Goal: Task Accomplishment & Management: Complete application form

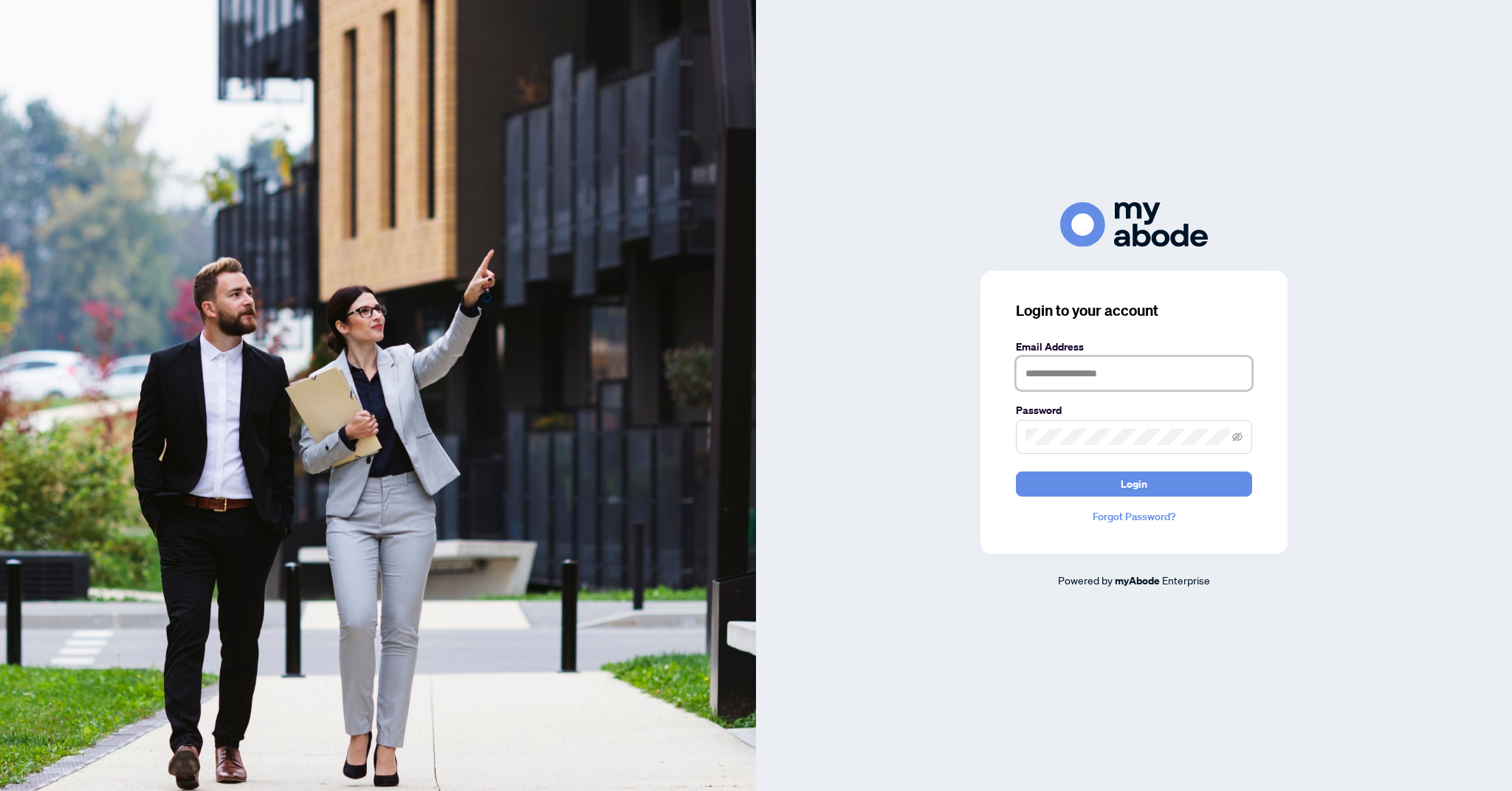
type input "**********"
click at [1141, 487] on span "Login" at bounding box center [1134, 484] width 26 height 23
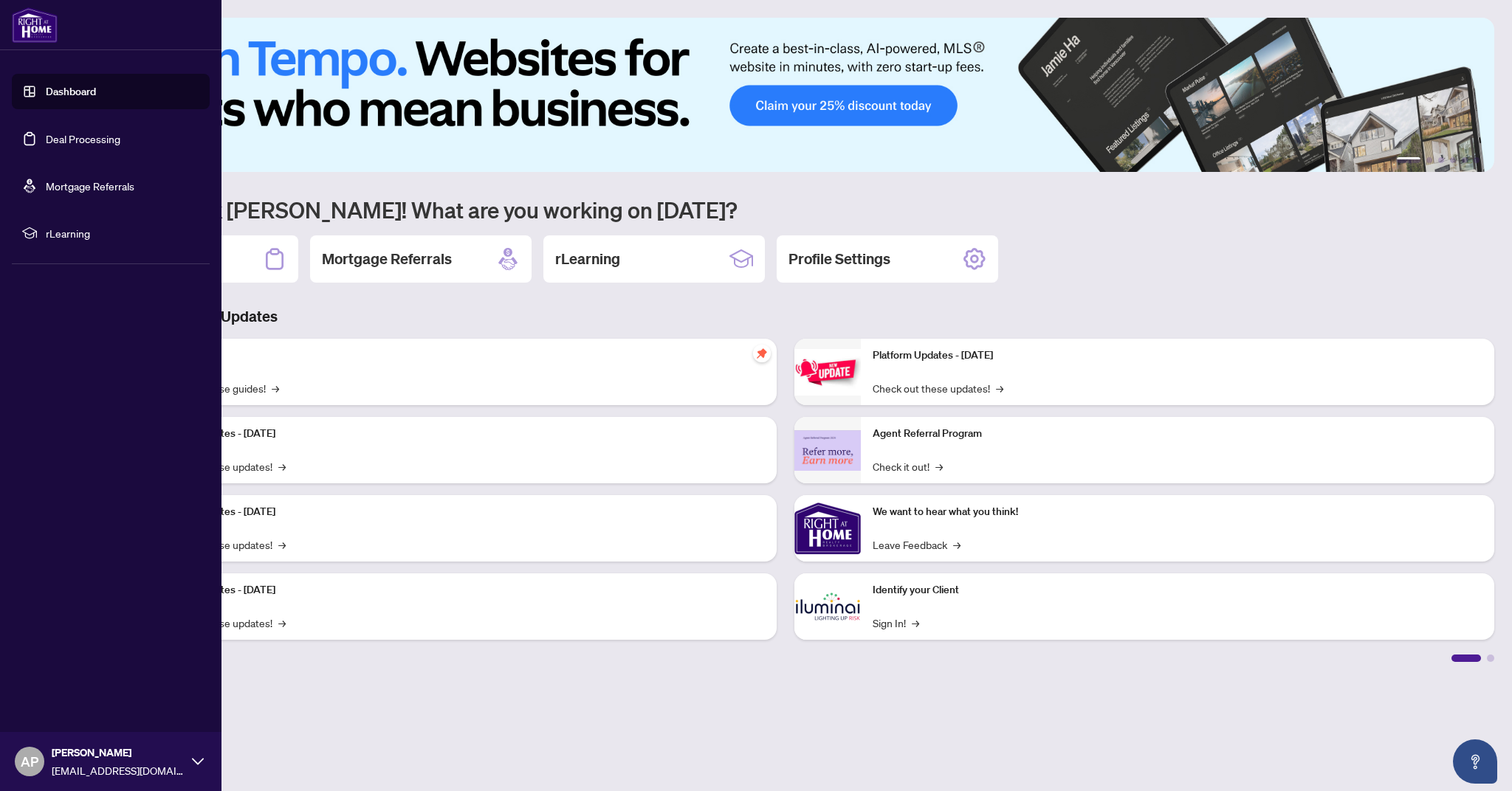
click at [87, 138] on link "Deal Processing" at bounding box center [83, 139] width 75 height 14
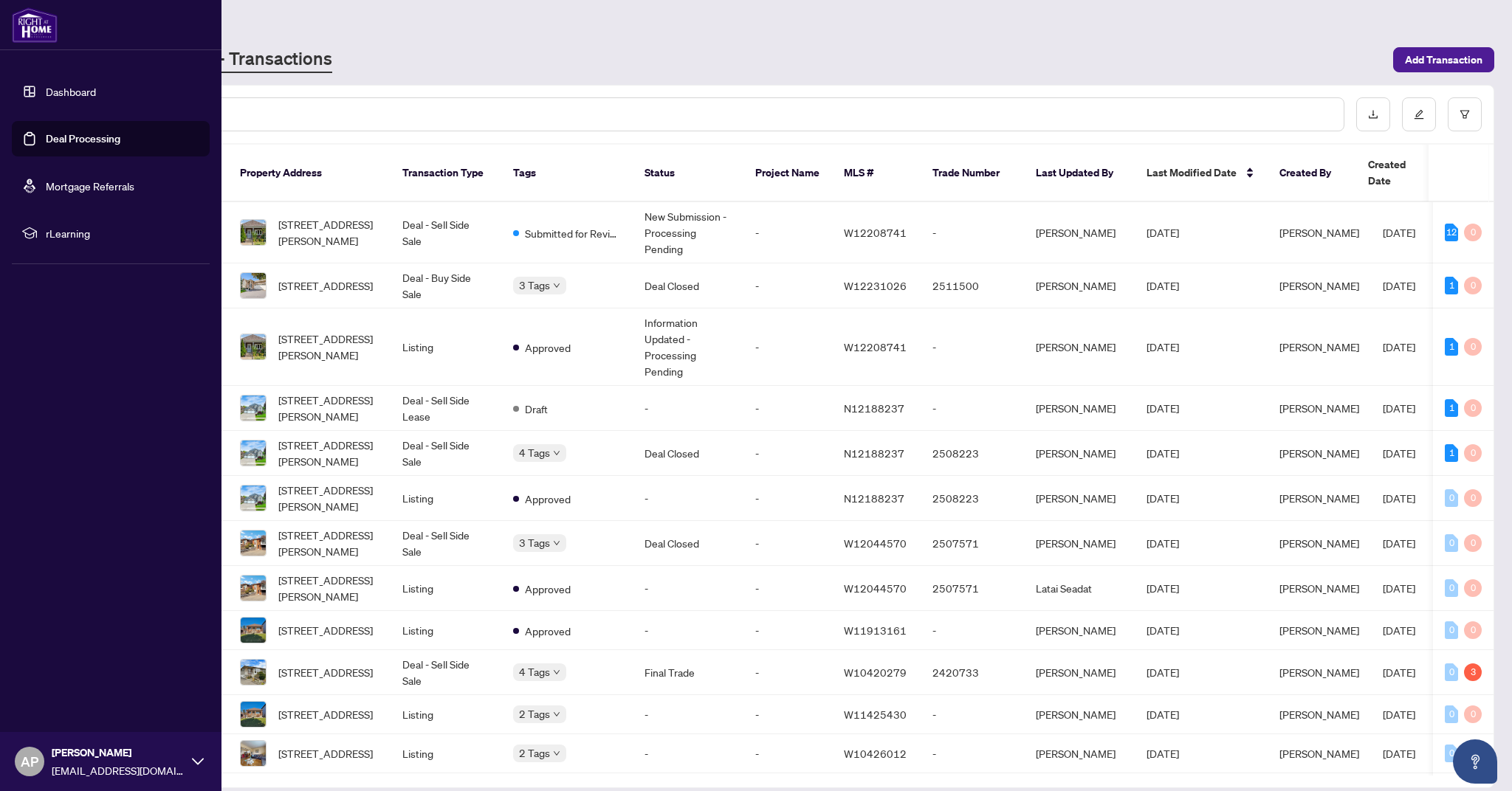
click at [61, 88] on link "Dashboard" at bounding box center [71, 92] width 50 height 14
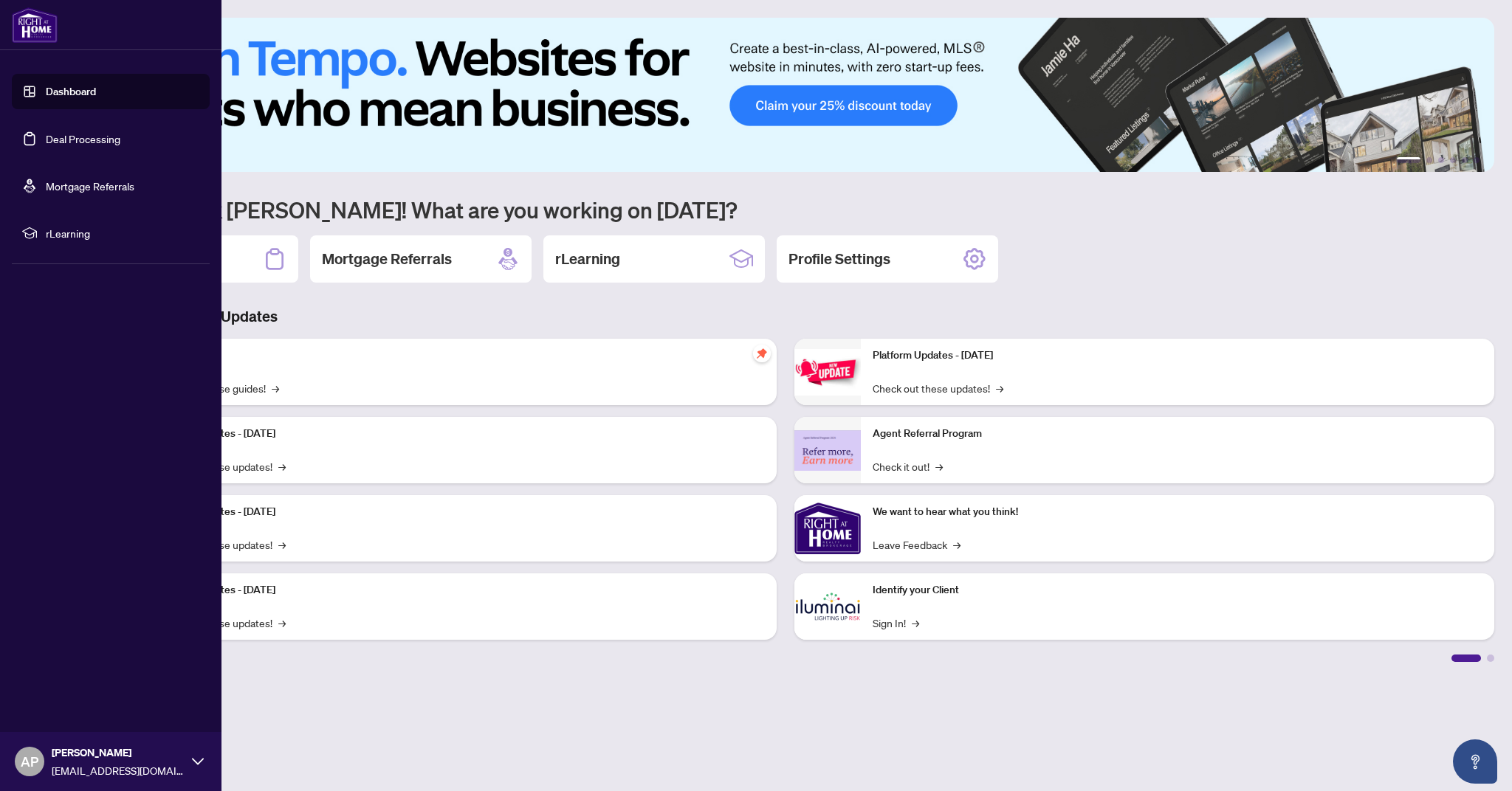
click at [92, 138] on link "Deal Processing" at bounding box center [83, 139] width 75 height 14
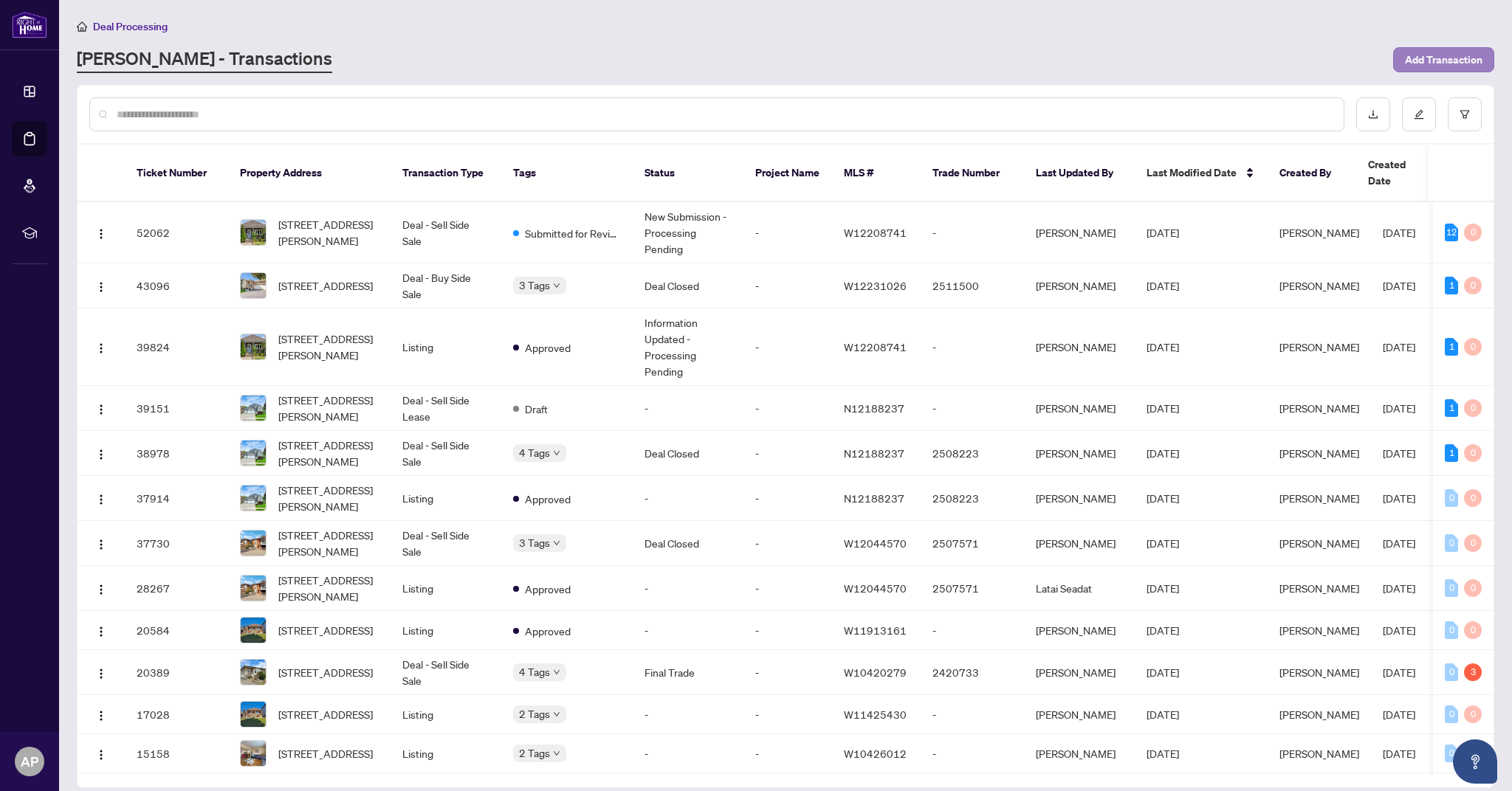
click at [1451, 59] on span "Add Transaction" at bounding box center [1444, 59] width 77 height 23
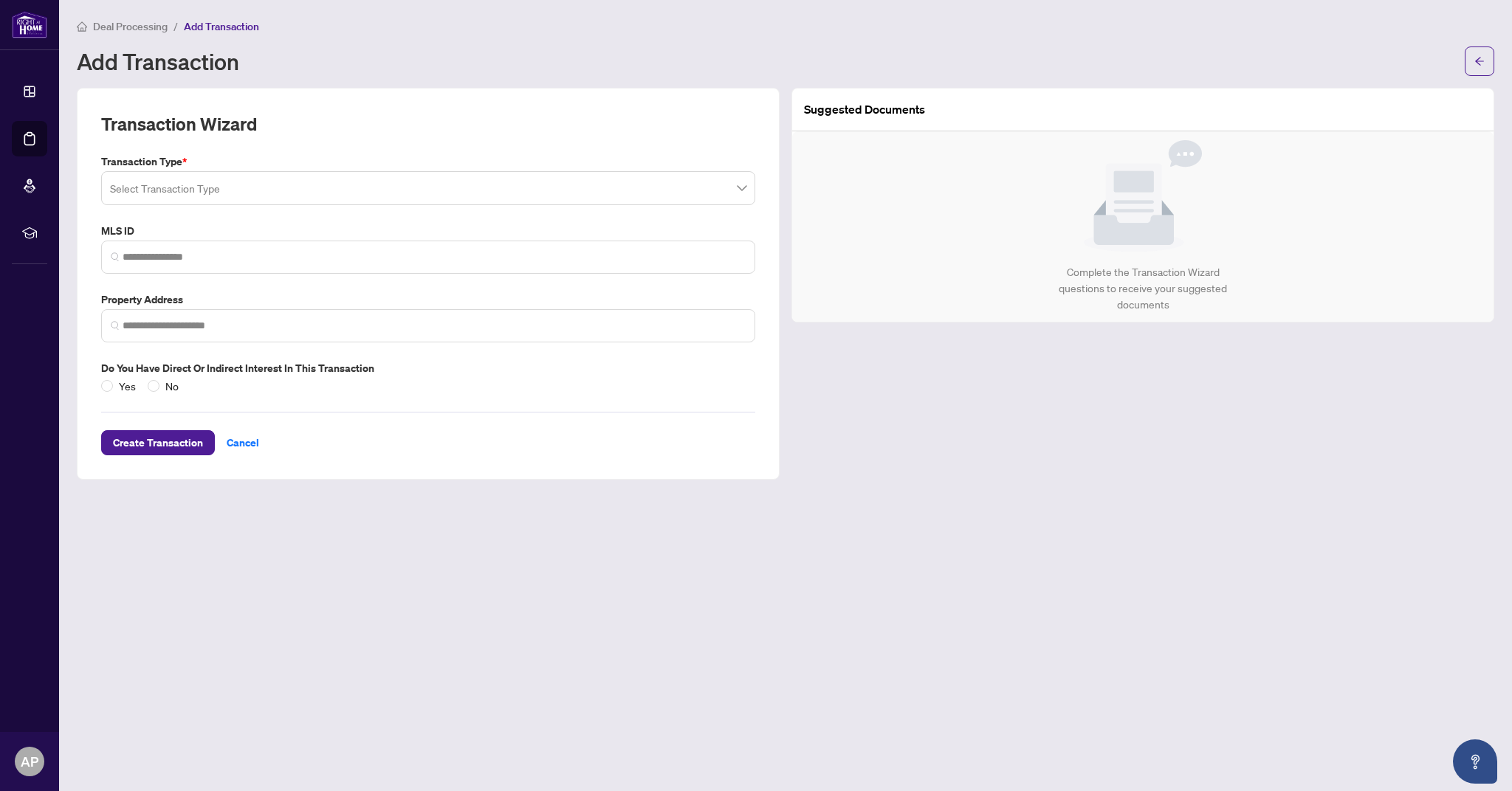
click at [272, 177] on input "search" at bounding box center [421, 190] width 623 height 33
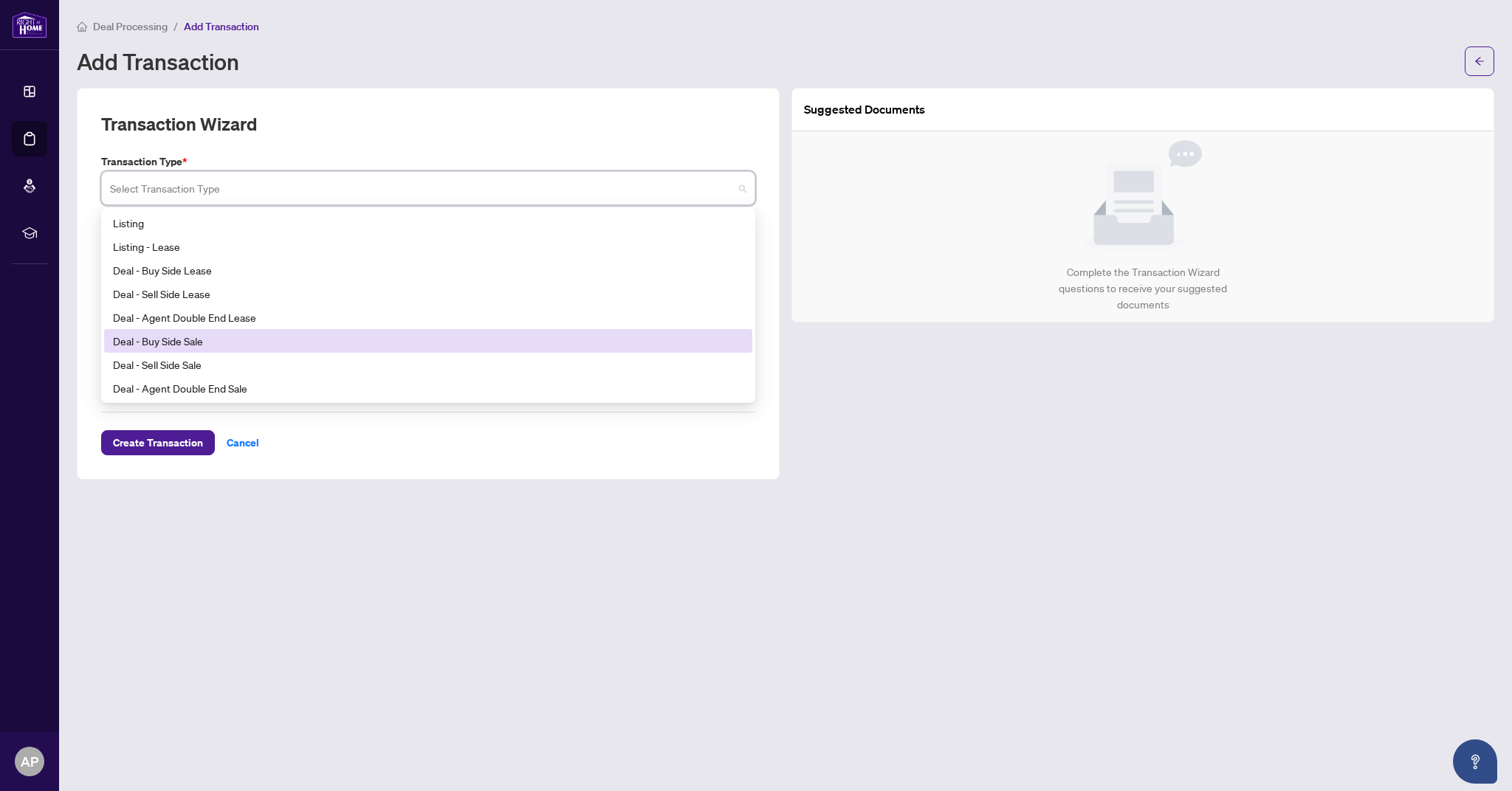
click at [231, 346] on div "Deal - Buy Side Sale" at bounding box center [428, 340] width 631 height 16
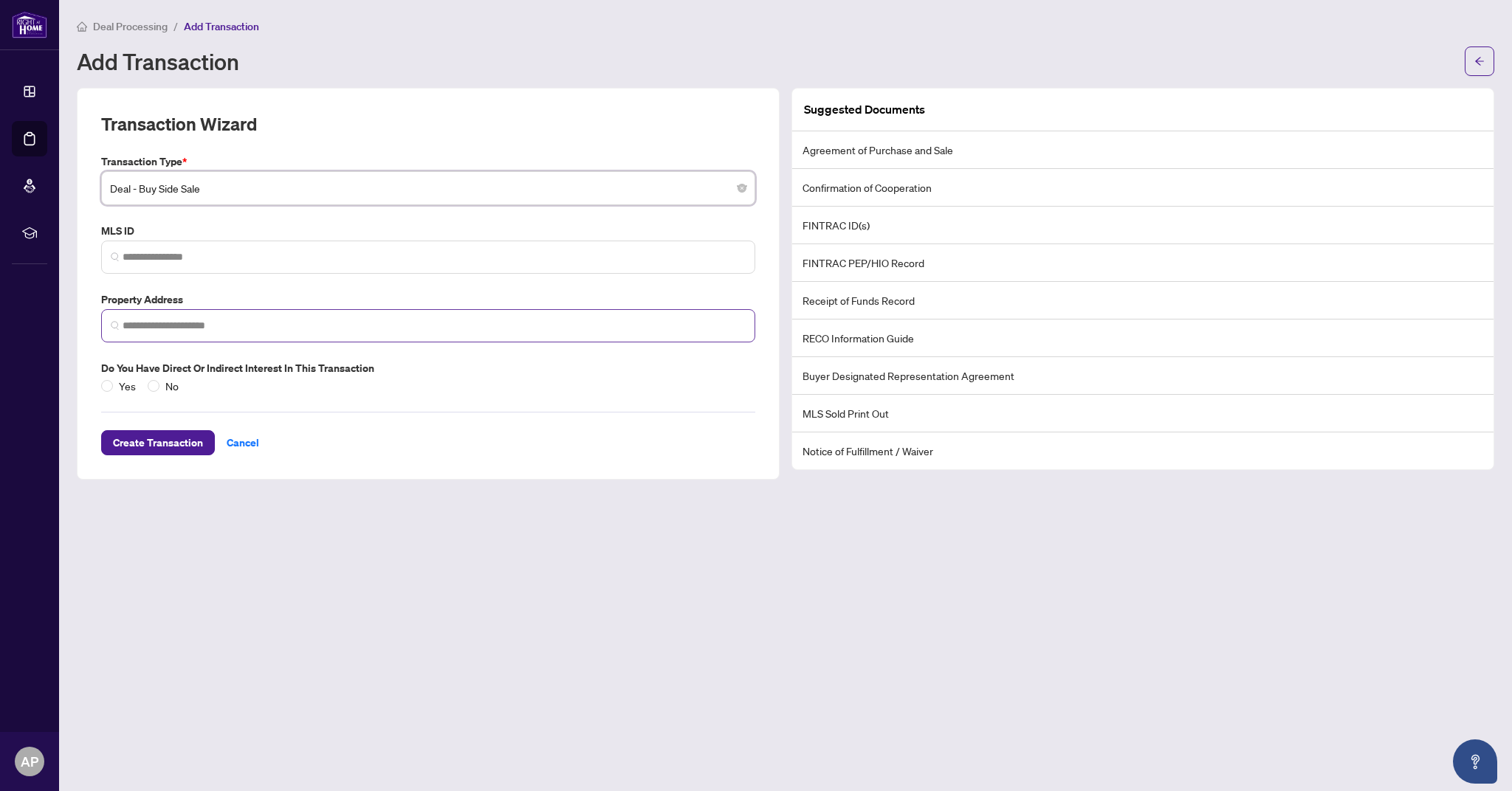
scroll to position [1, 0]
click at [199, 324] on input "search" at bounding box center [434, 326] width 623 height 15
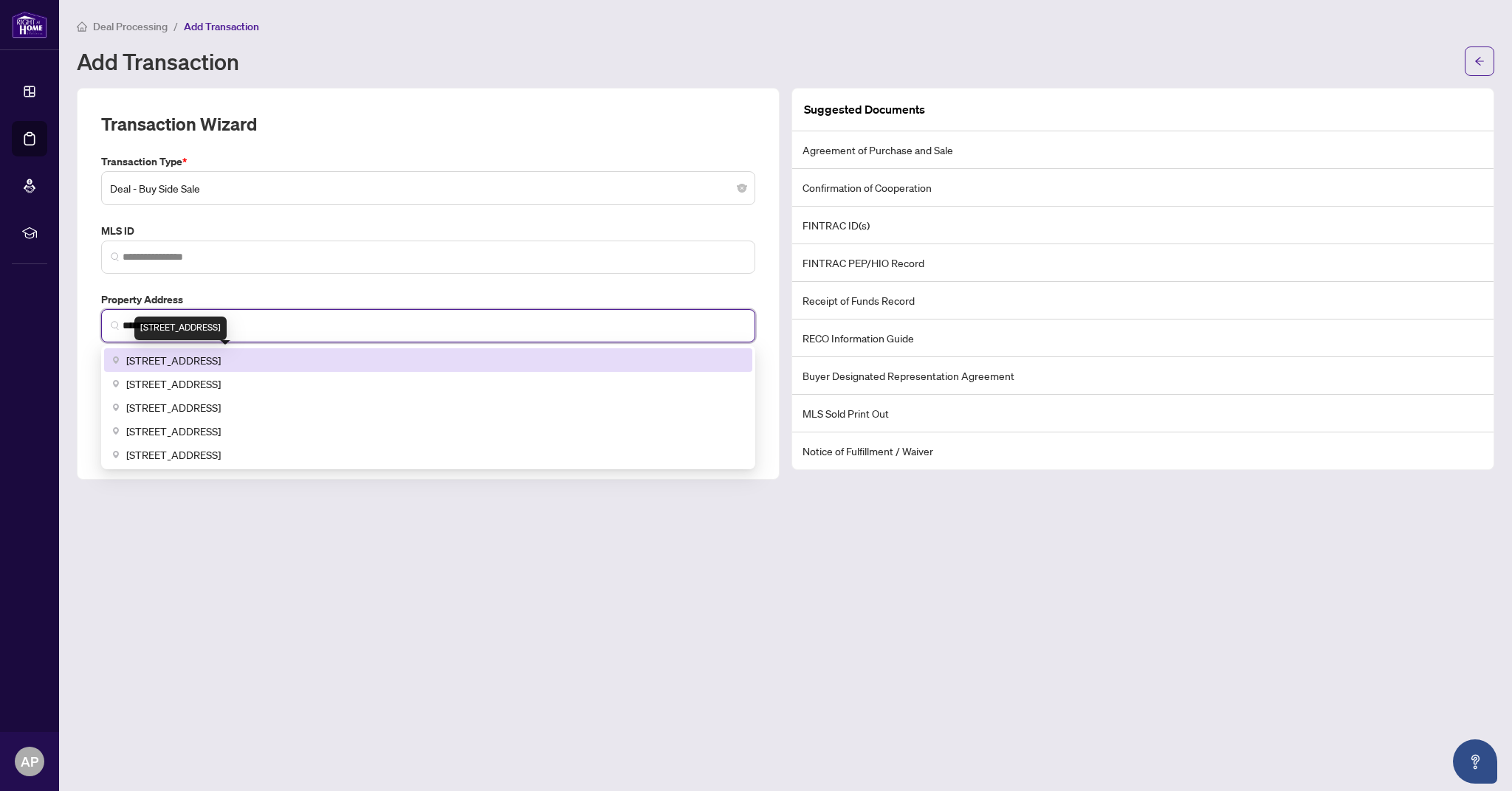
click at [221, 360] on span "[STREET_ADDRESS]" at bounding box center [173, 360] width 95 height 16
type input "**********"
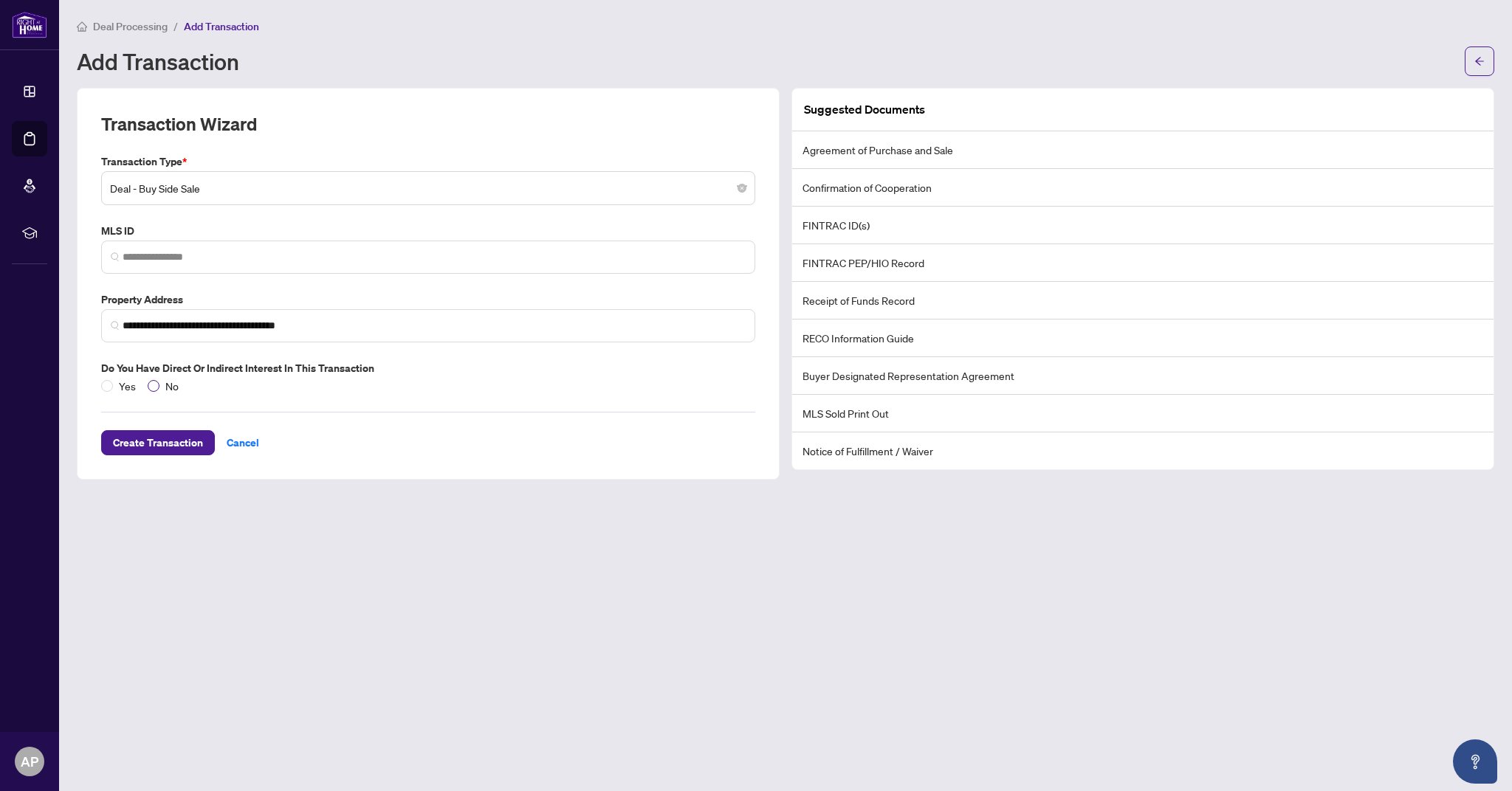
click at [157, 383] on span at bounding box center [154, 386] width 12 height 12
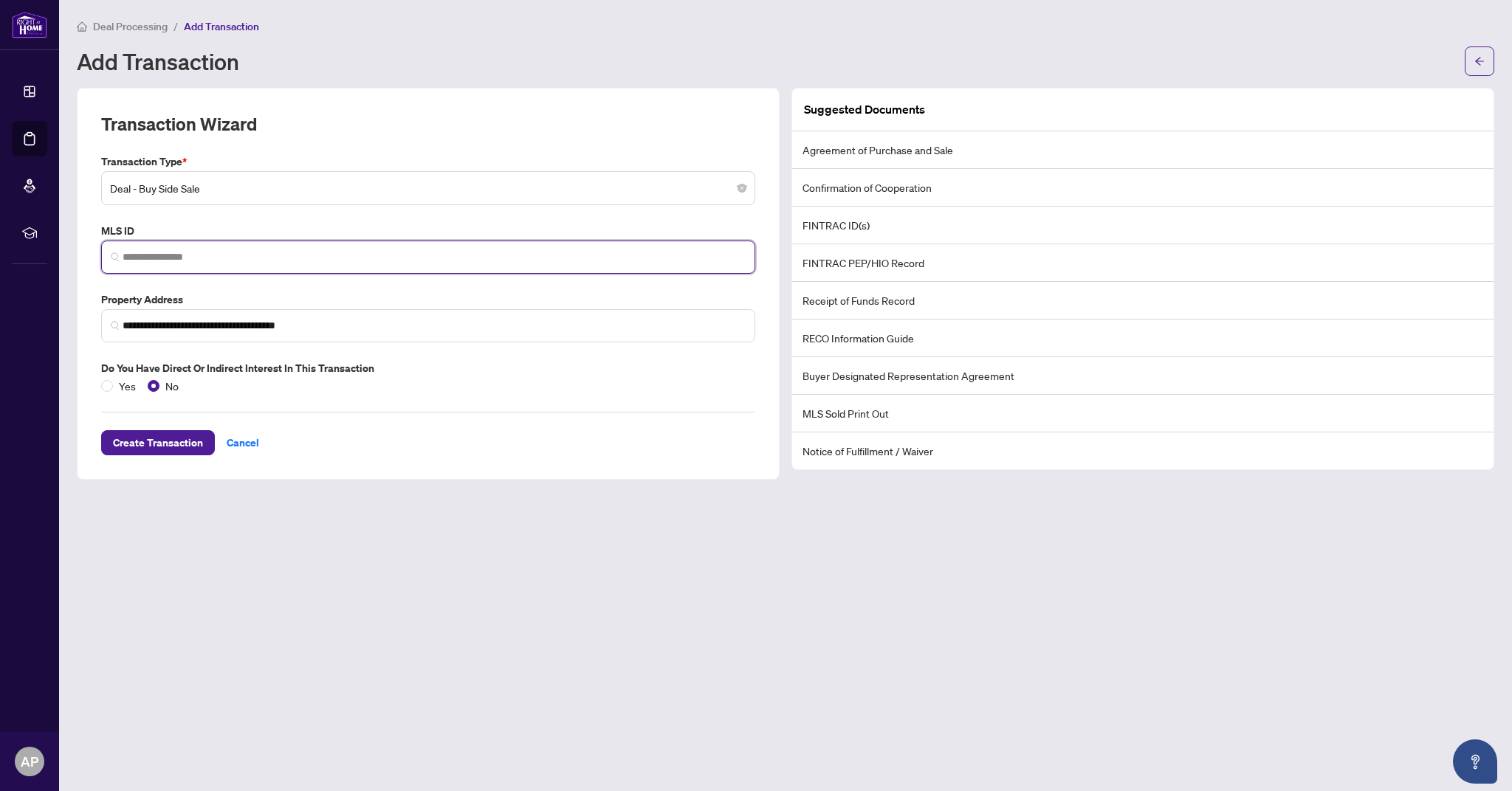
click at [386, 256] on input "search" at bounding box center [434, 257] width 623 height 15
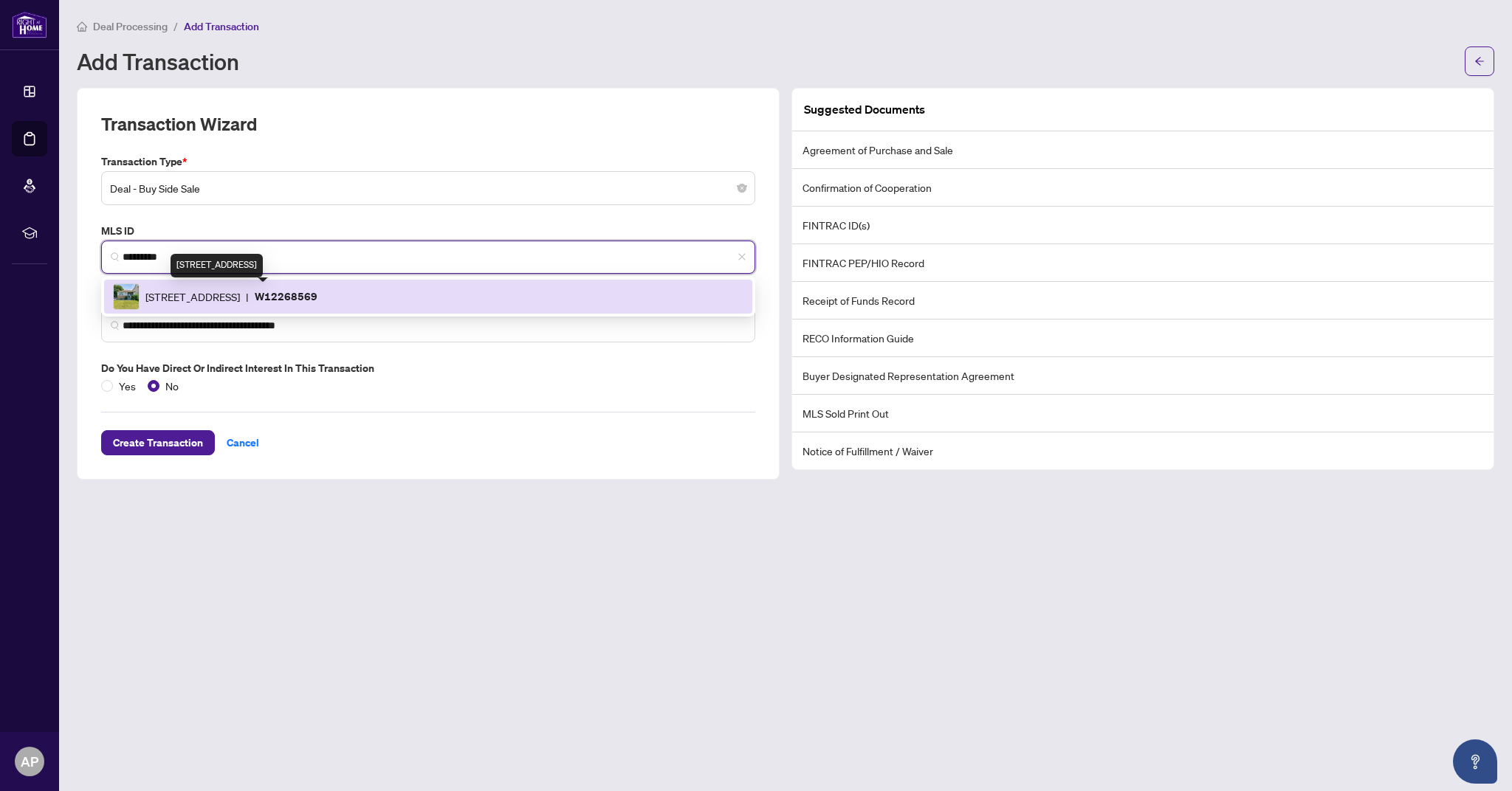
click at [240, 296] on span "[STREET_ADDRESS]" at bounding box center [192, 296] width 95 height 16
type input "*********"
type input "**********"
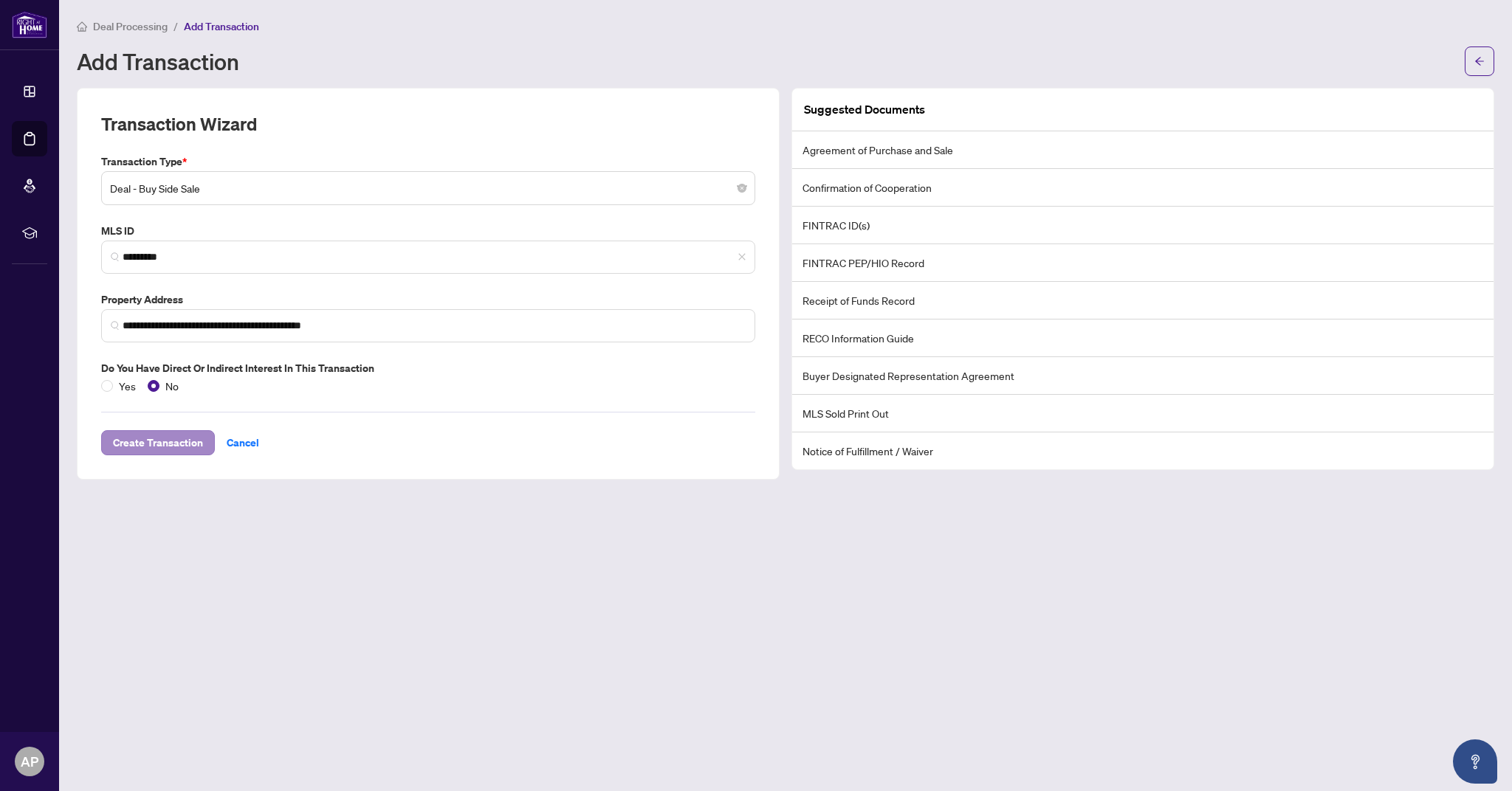
click at [172, 439] on span "Create Transaction" at bounding box center [157, 442] width 90 height 23
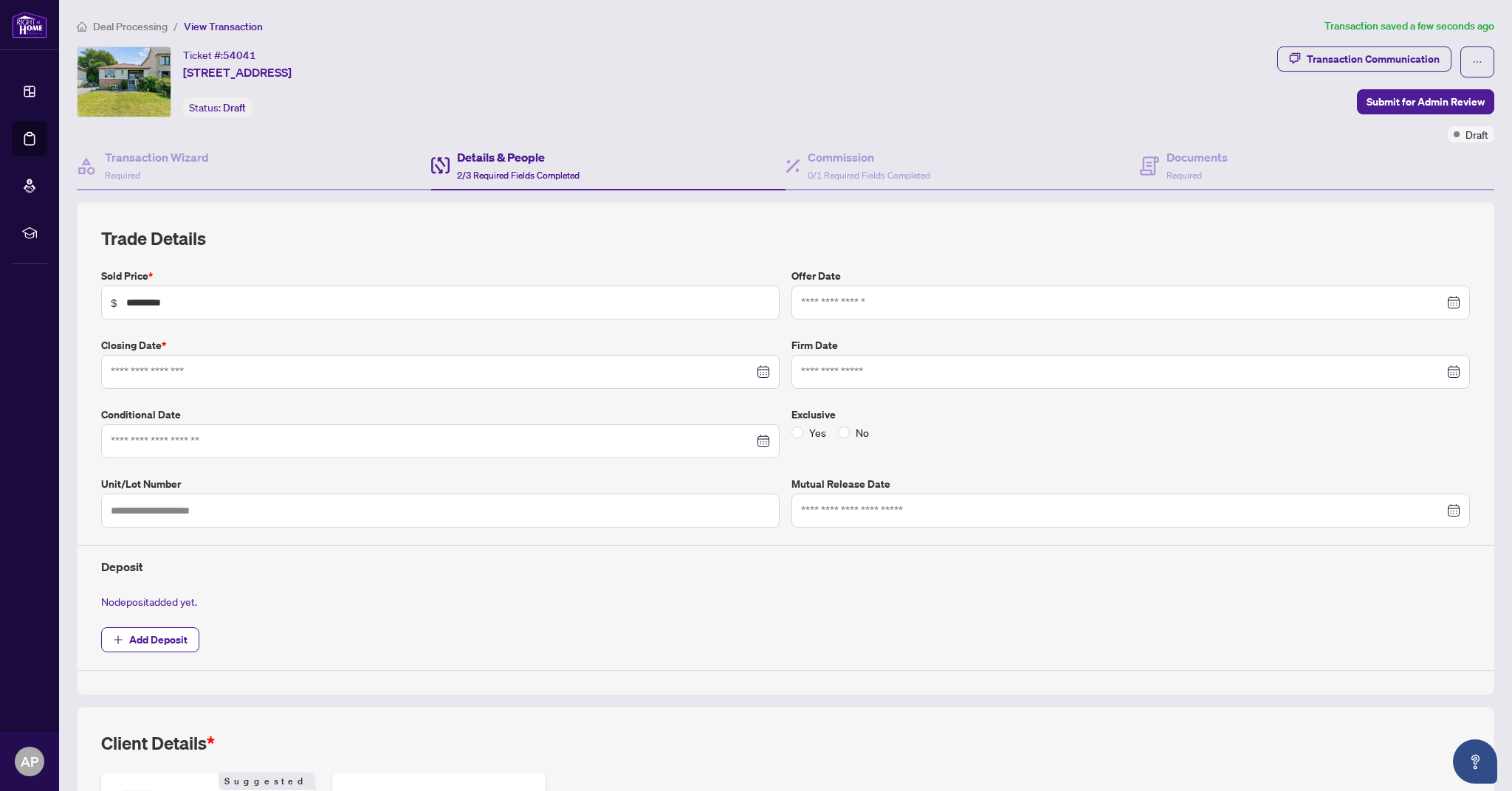
type input "**********"
click at [1191, 170] on span "Required" at bounding box center [1184, 175] width 36 height 11
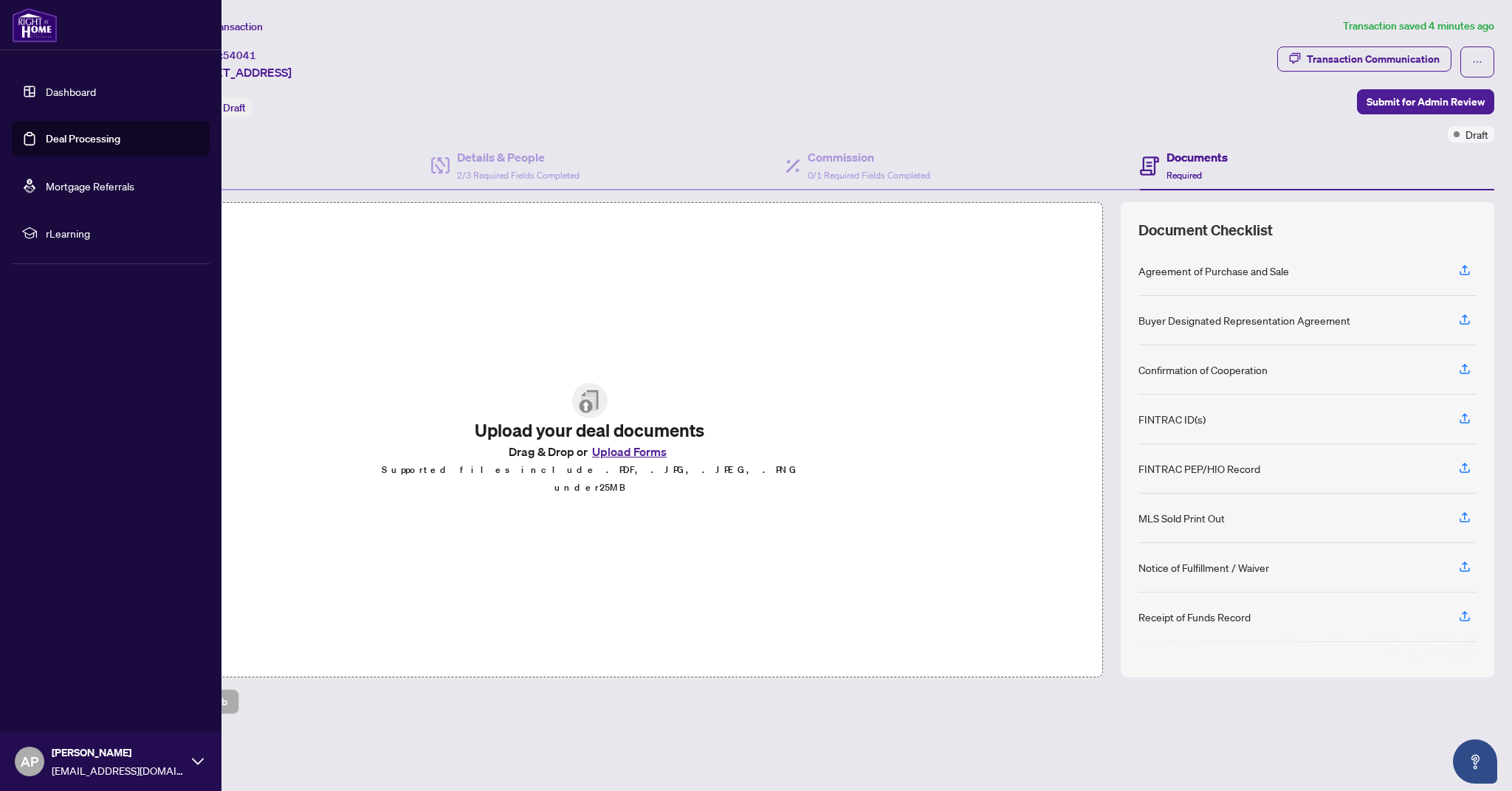
click at [67, 145] on link "Deal Processing" at bounding box center [83, 139] width 75 height 14
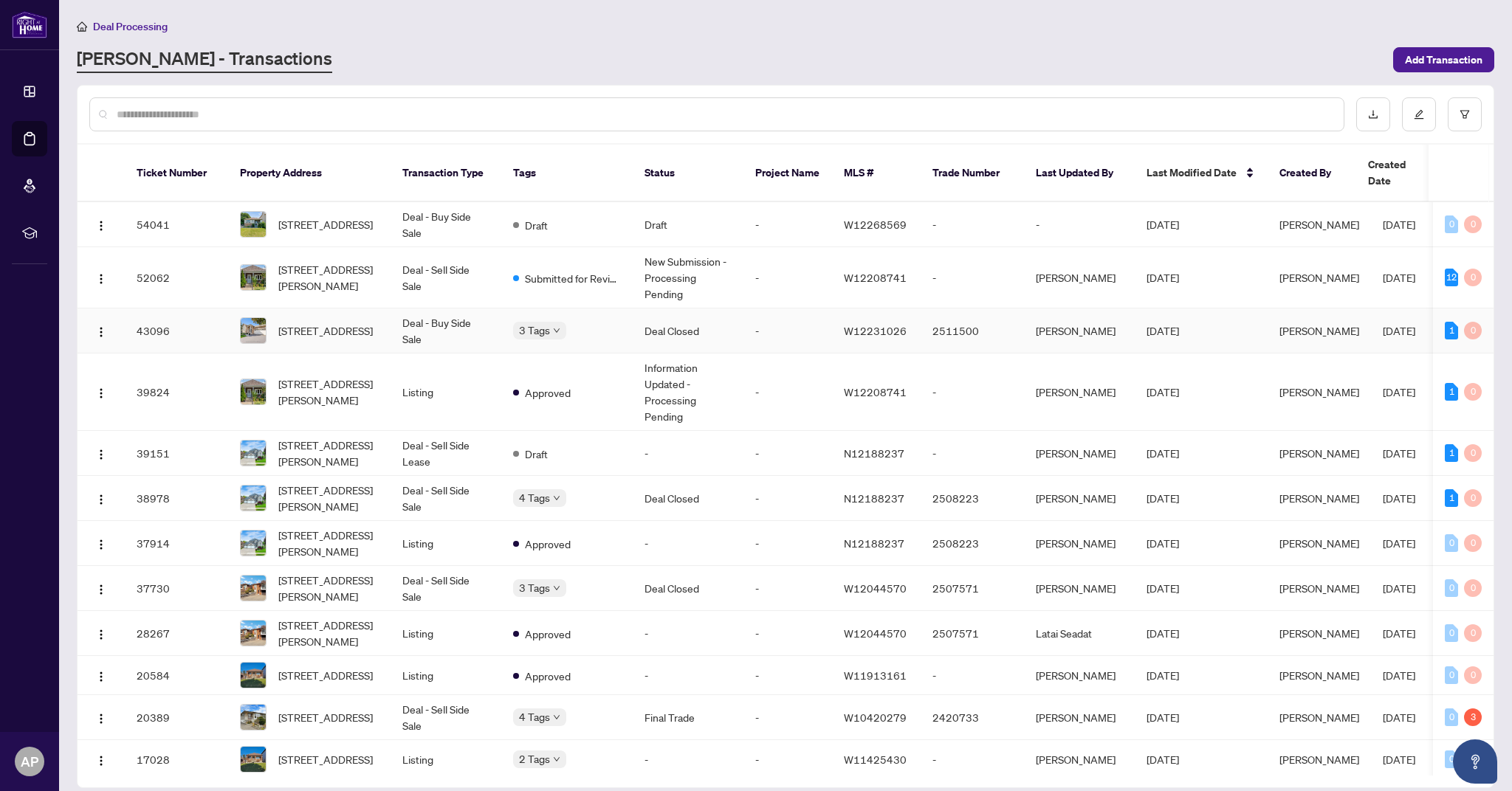
click at [724, 324] on td "Deal Closed" at bounding box center [688, 331] width 110 height 45
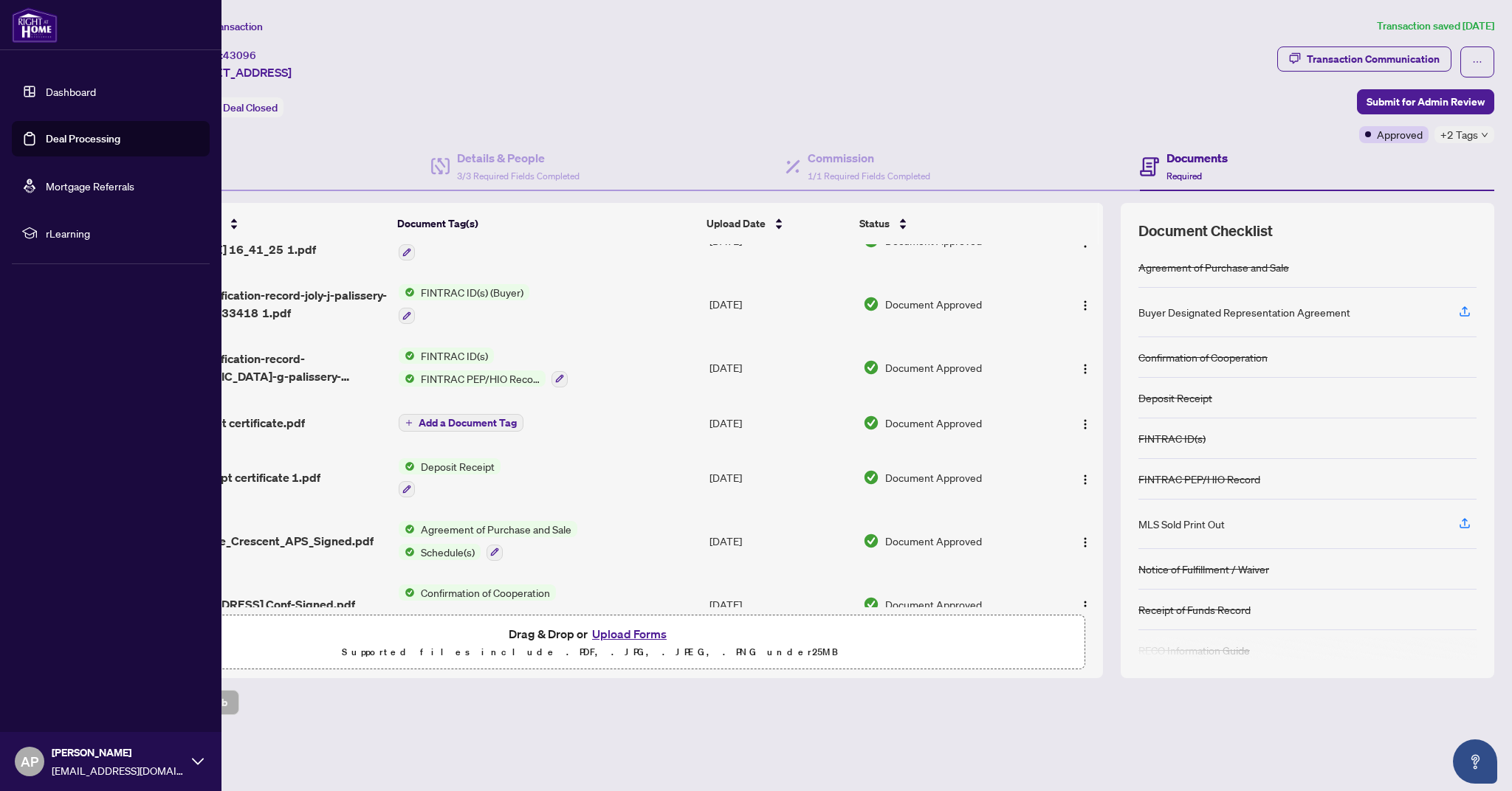
click at [91, 138] on link "Deal Processing" at bounding box center [83, 139] width 75 height 14
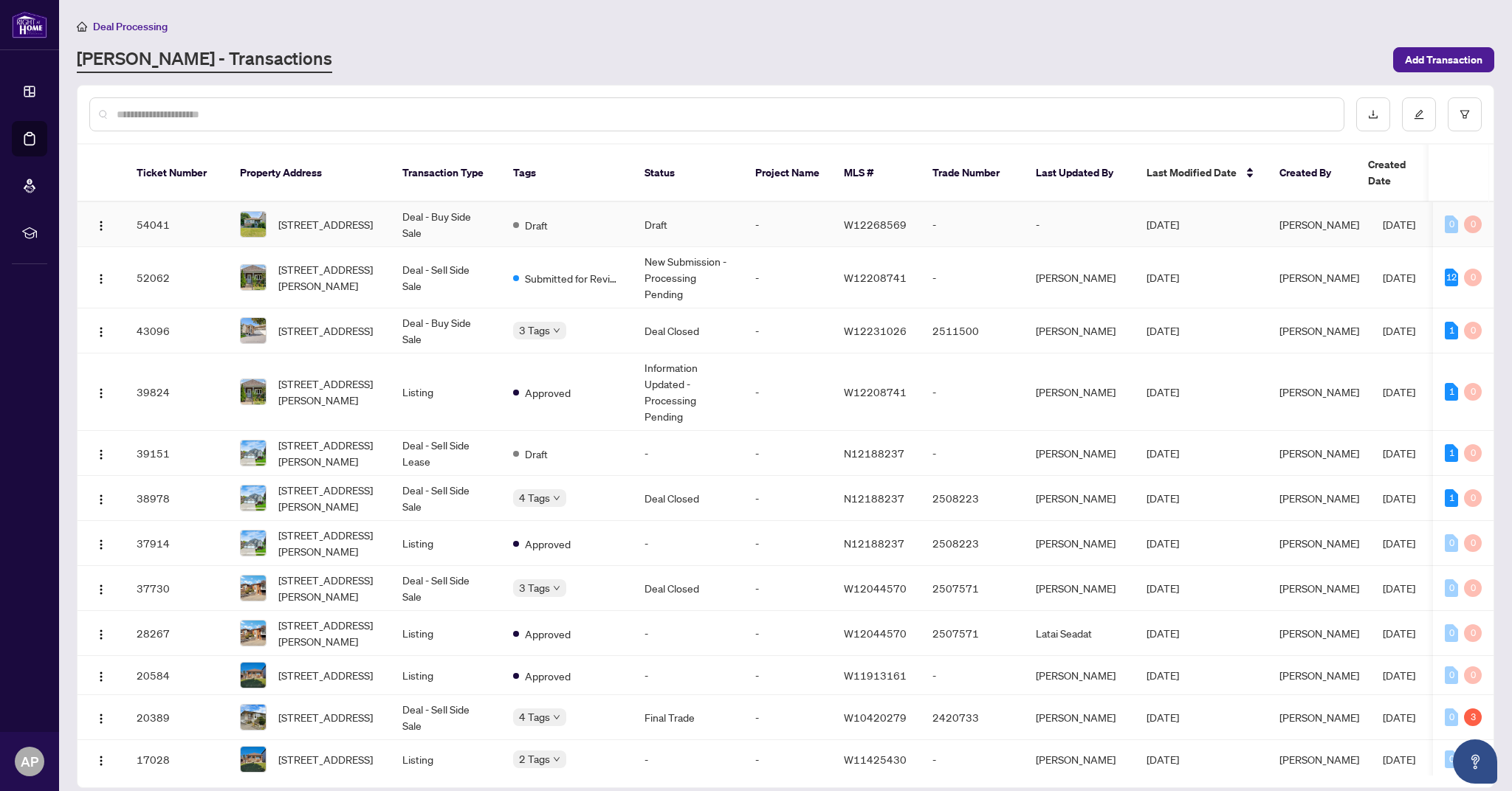
click at [548, 216] on div "Draft" at bounding box center [530, 224] width 35 height 17
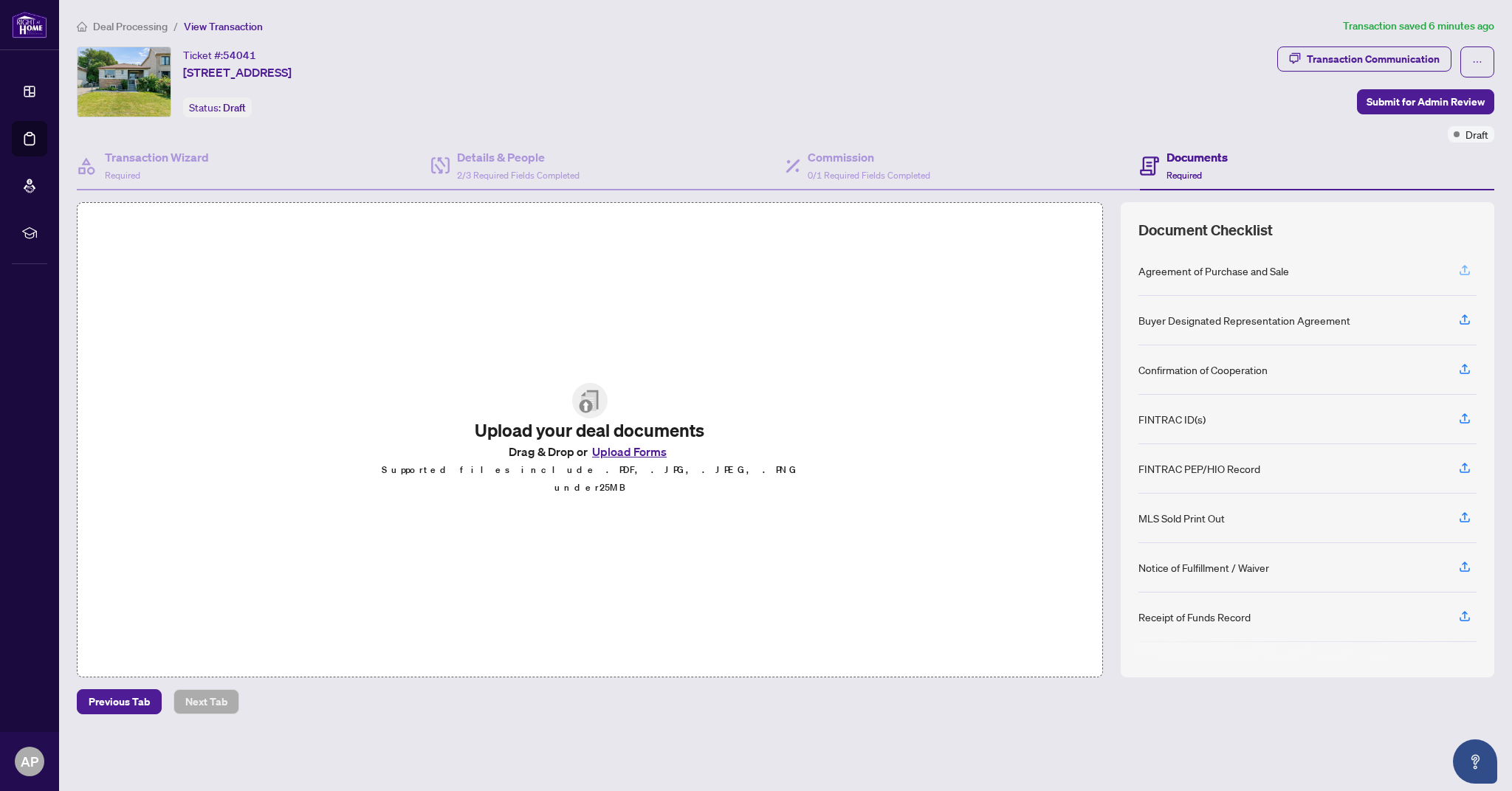
click at [1465, 273] on icon "button" at bounding box center [1465, 270] width 14 height 14
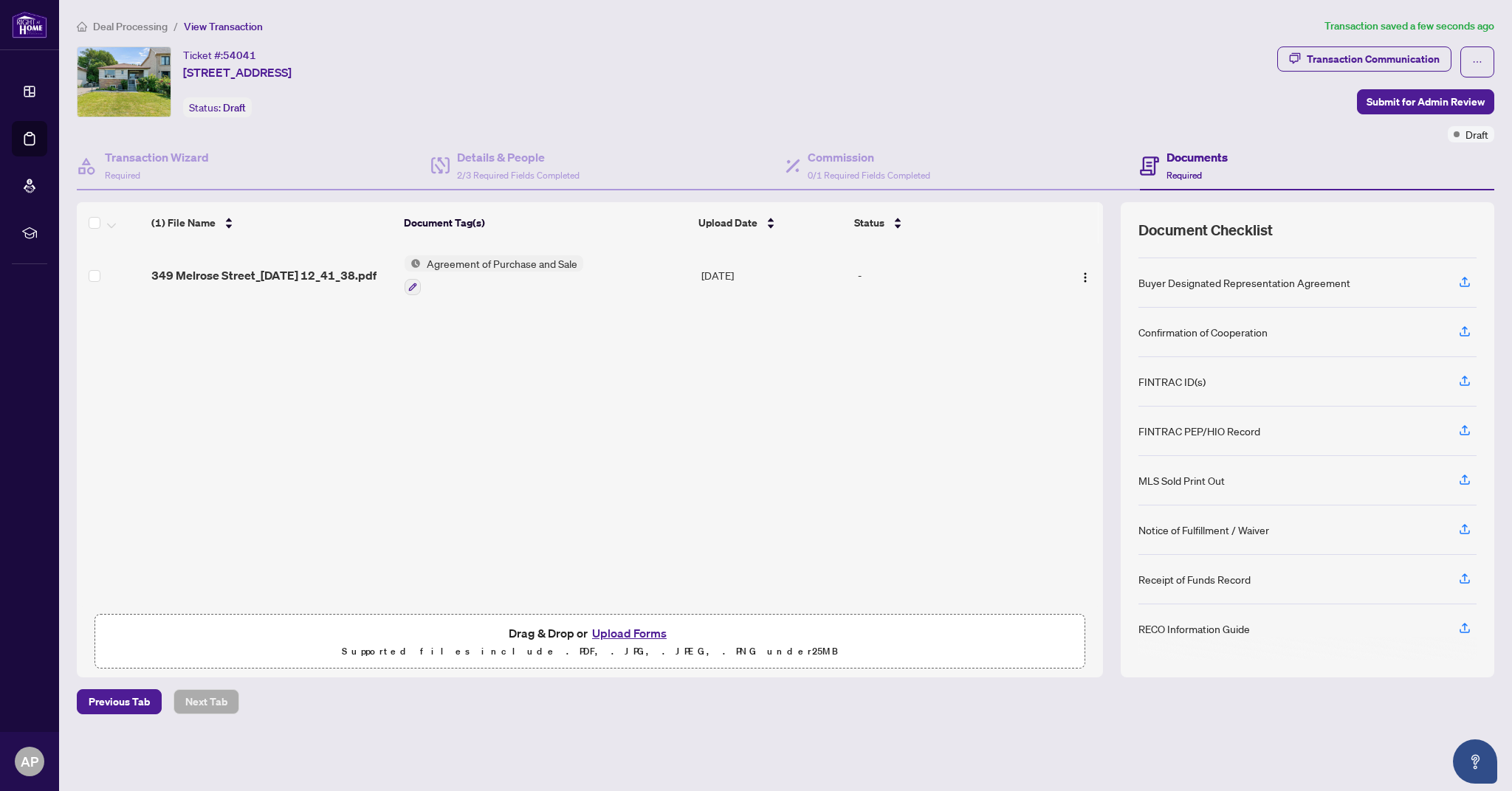
scroll to position [29, 0]
click at [1469, 629] on icon "button" at bounding box center [1465, 631] width 11 height 4
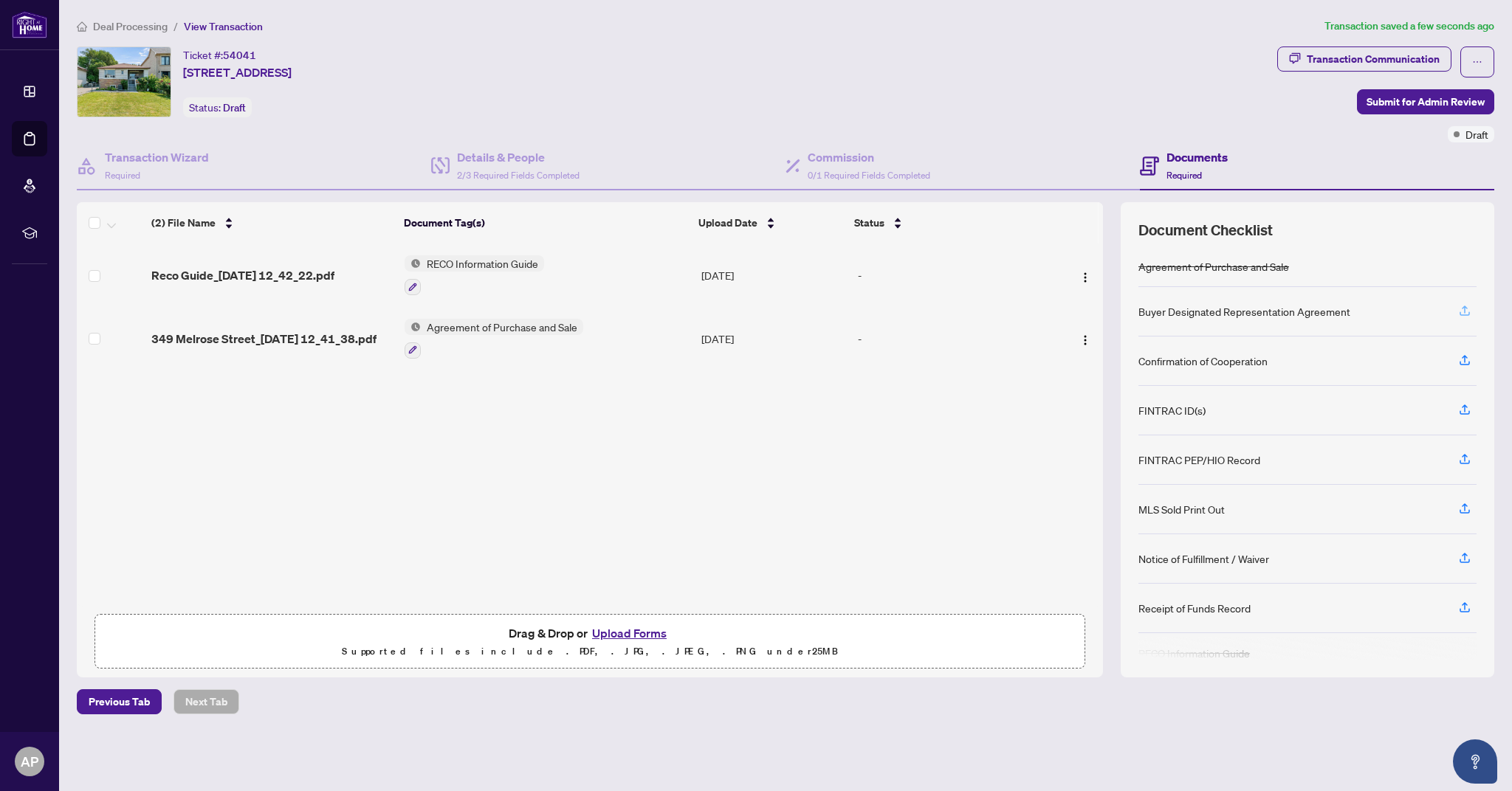
click at [1459, 315] on icon "button" at bounding box center [1465, 311] width 14 height 14
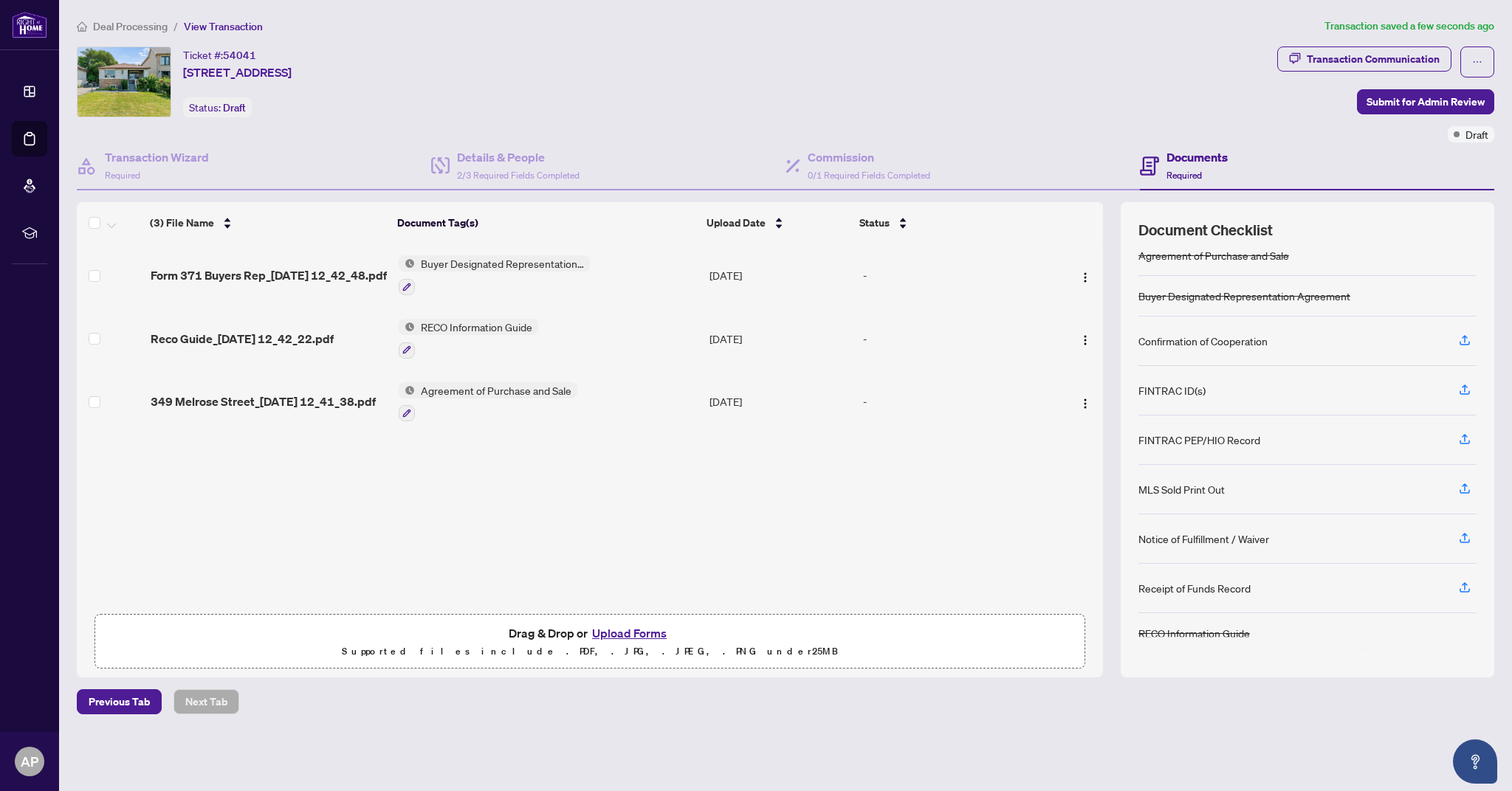
scroll to position [11, 0]
click at [1467, 340] on icon "button" at bounding box center [1465, 340] width 14 height 14
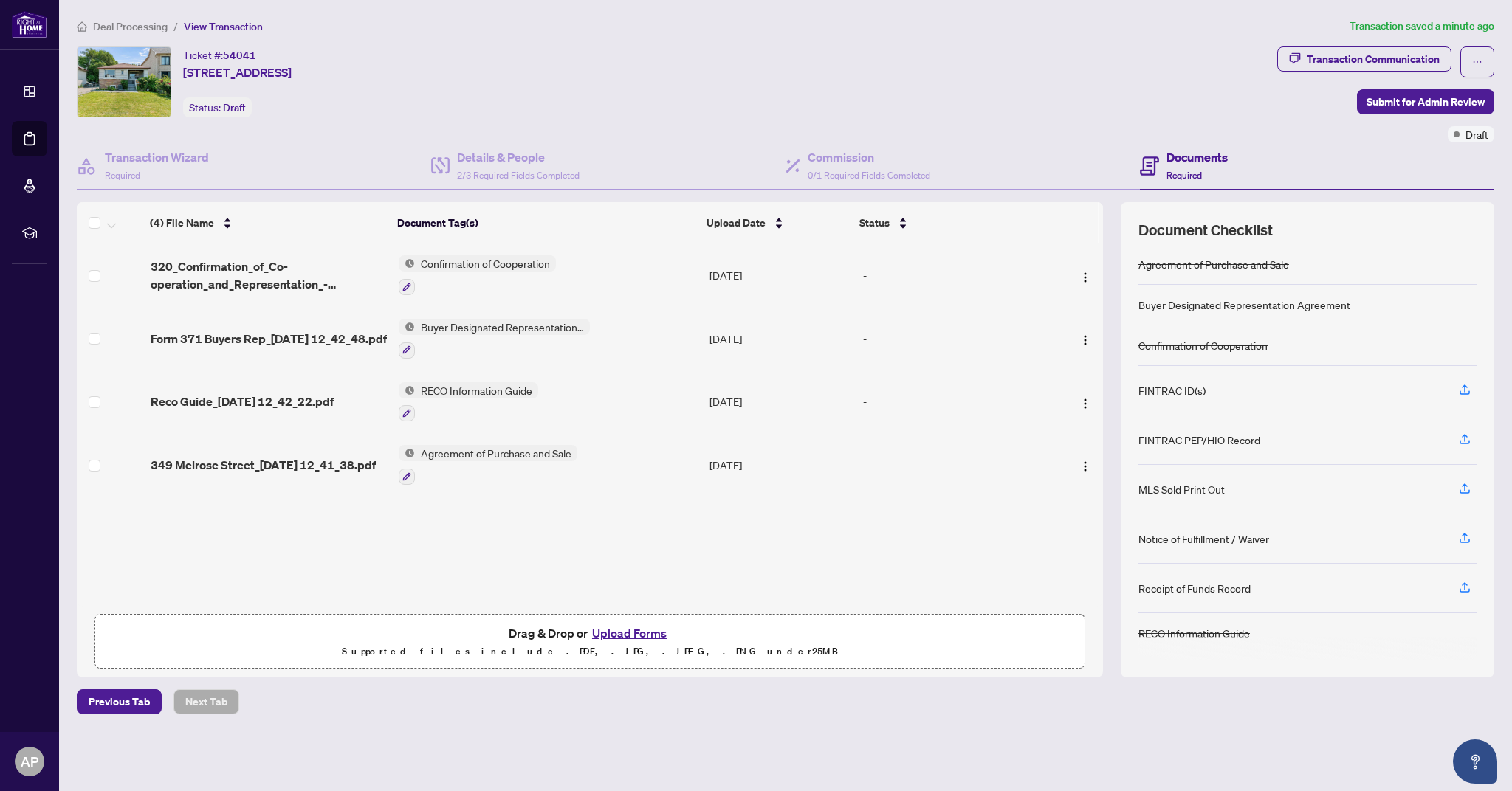
scroll to position [2, 0]
click at [634, 628] on button "Upload Forms" at bounding box center [629, 633] width 83 height 19
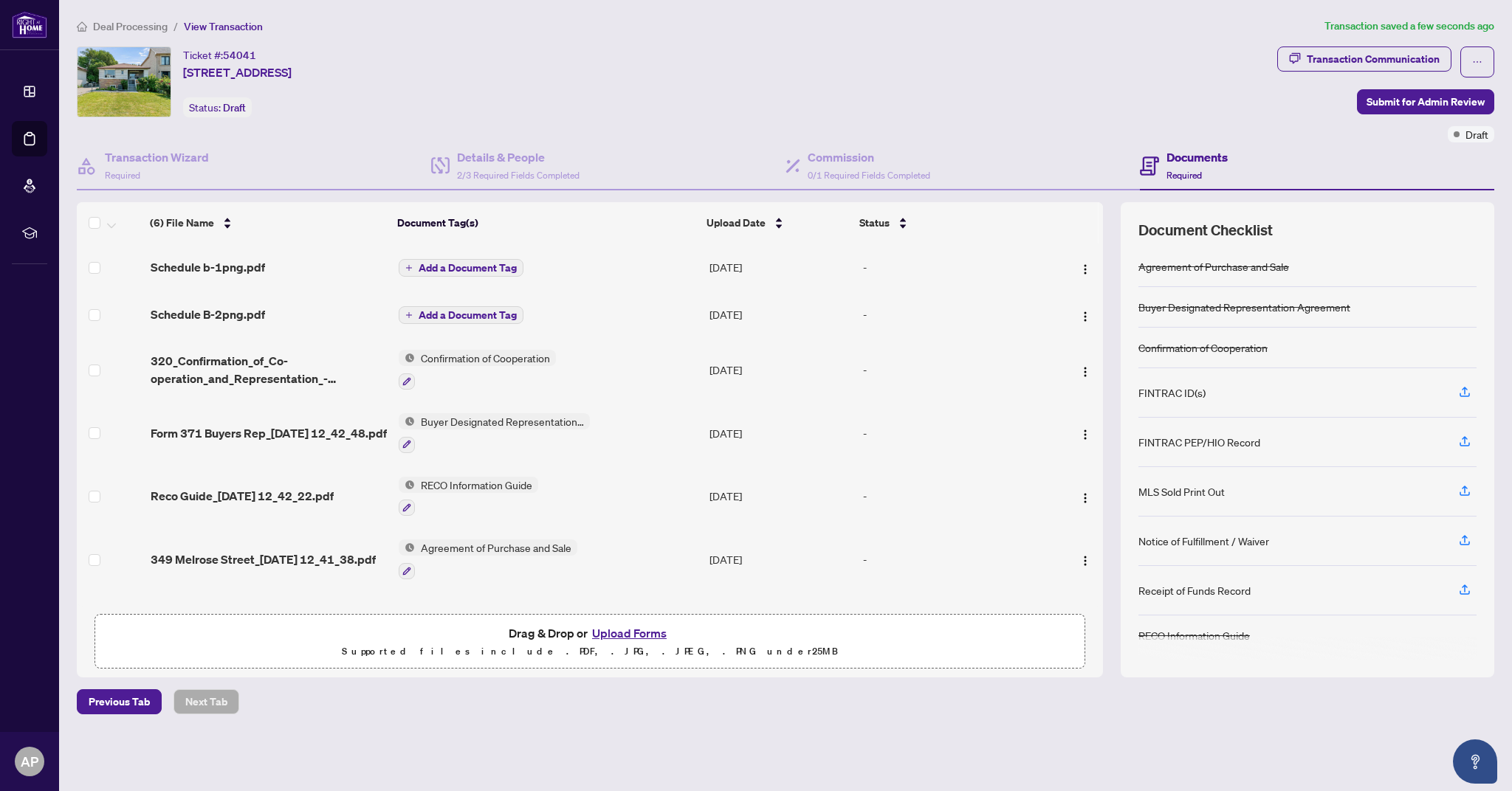
click at [446, 268] on span "Add a Document Tag" at bounding box center [467, 268] width 98 height 11
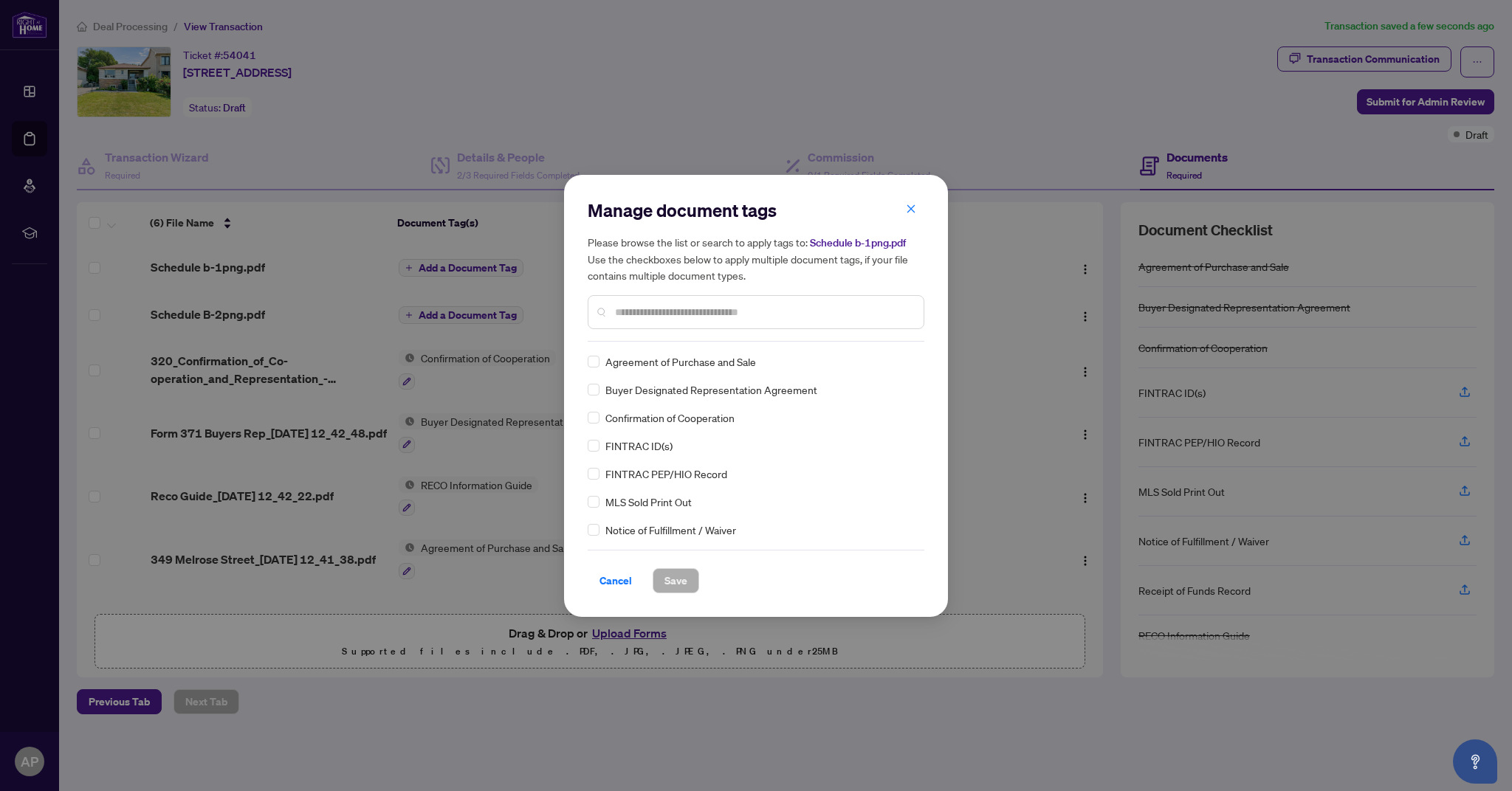
scroll to position [0, 1]
click at [716, 315] on input "text" at bounding box center [763, 312] width 297 height 16
type input "********"
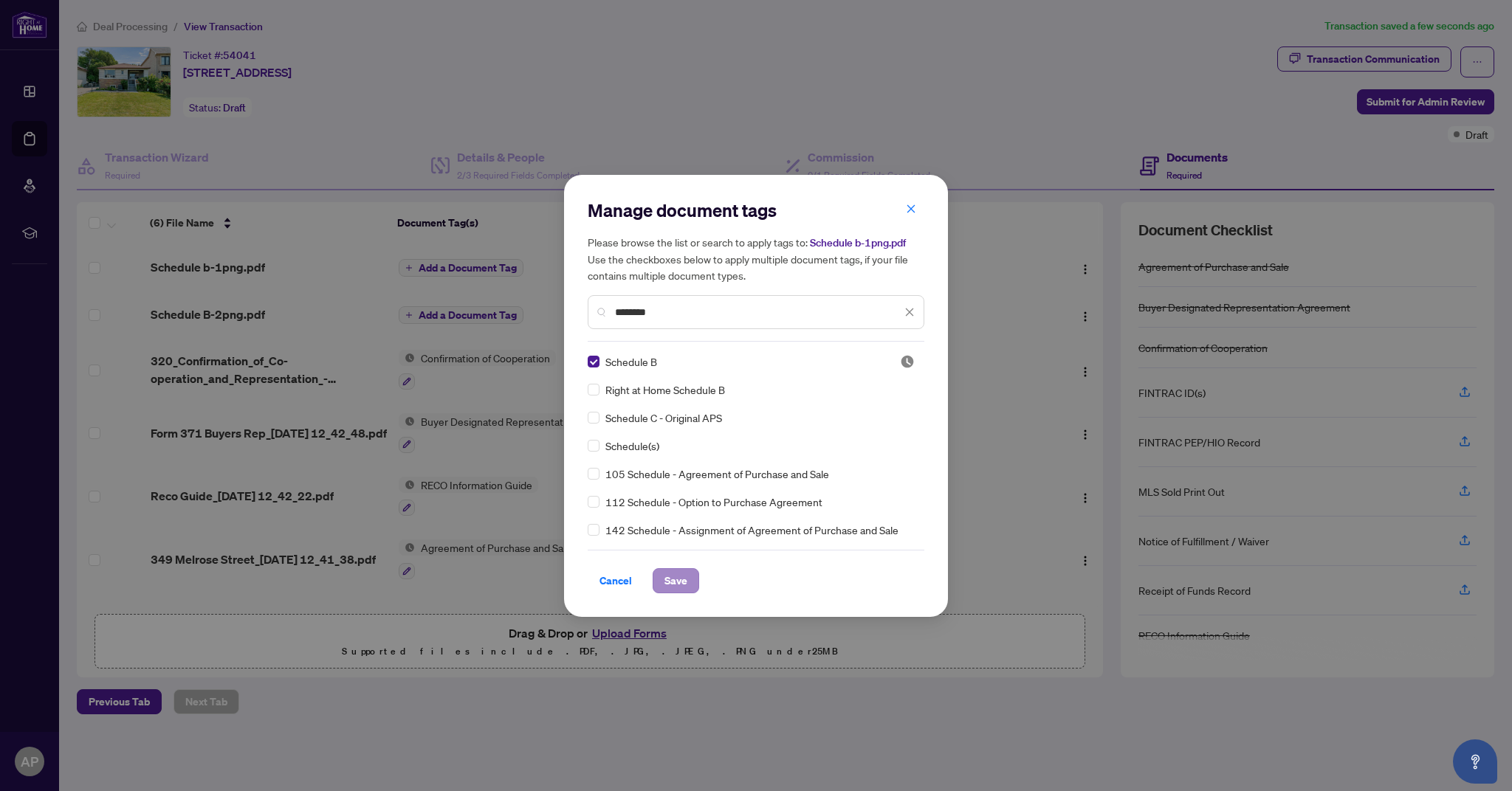
click at [678, 586] on span "Save" at bounding box center [676, 581] width 23 height 23
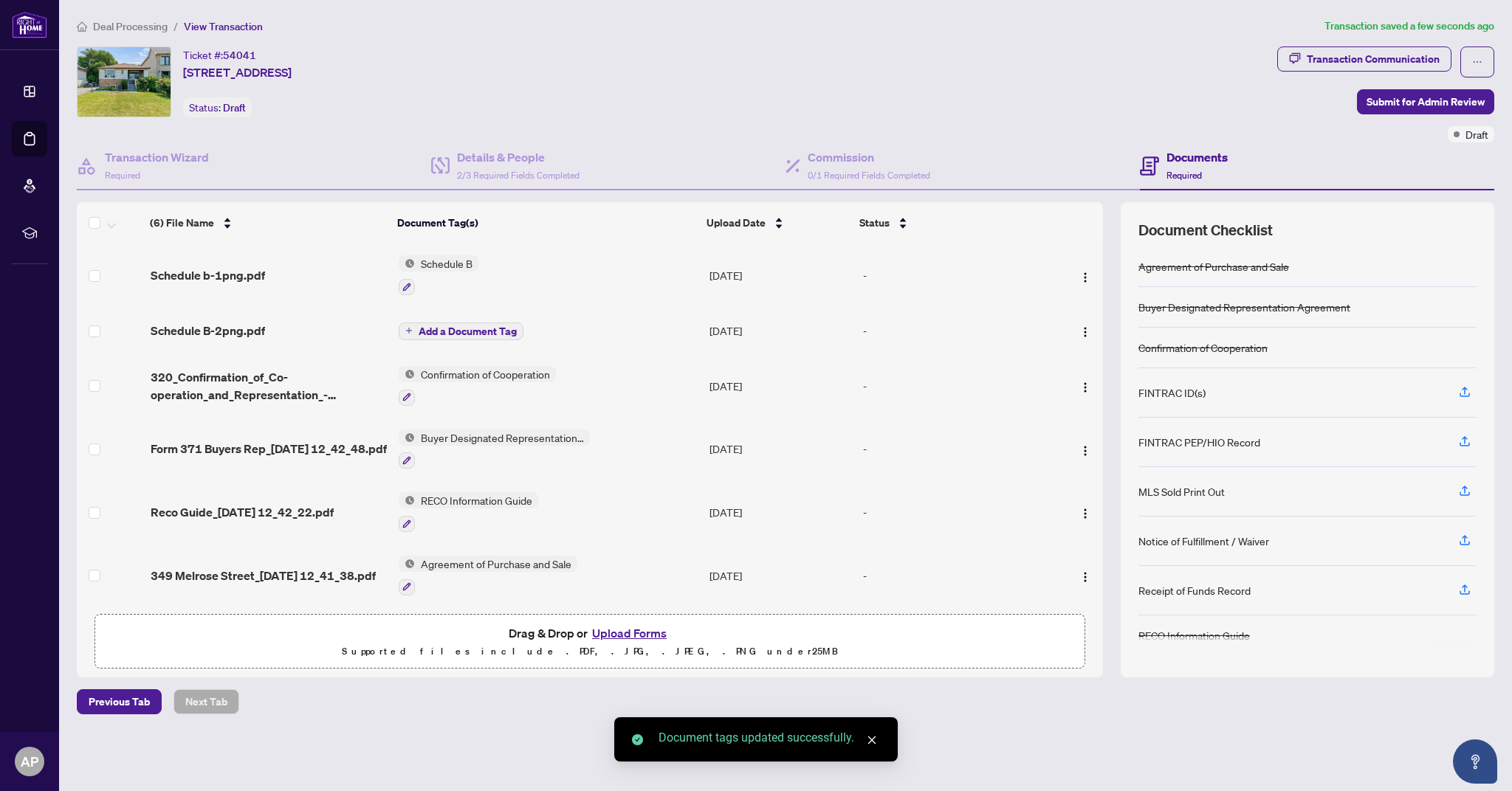
click at [469, 333] on span "Add a Document Tag" at bounding box center [467, 331] width 98 height 11
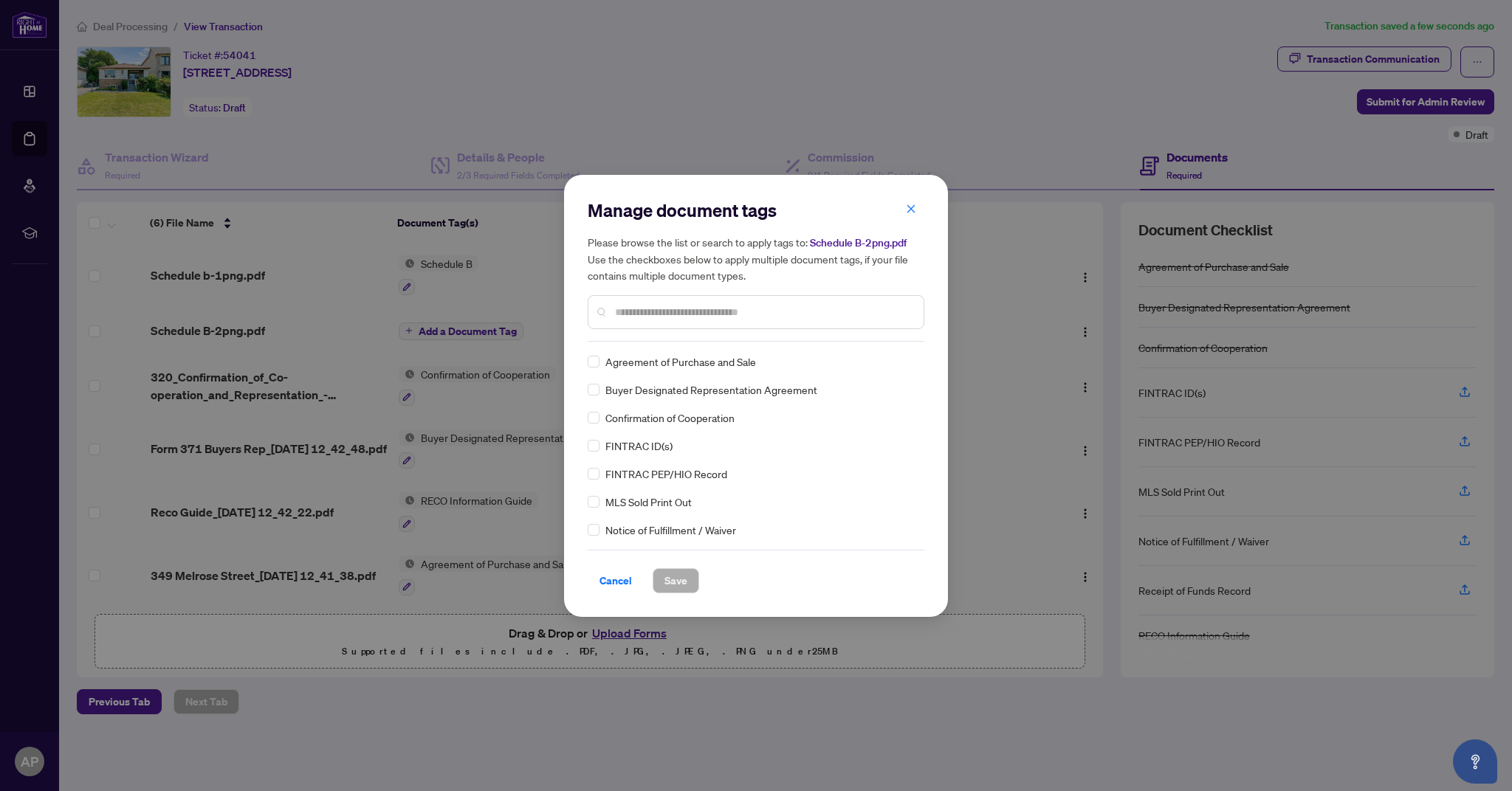
click at [668, 308] on input "text" at bounding box center [763, 312] width 297 height 16
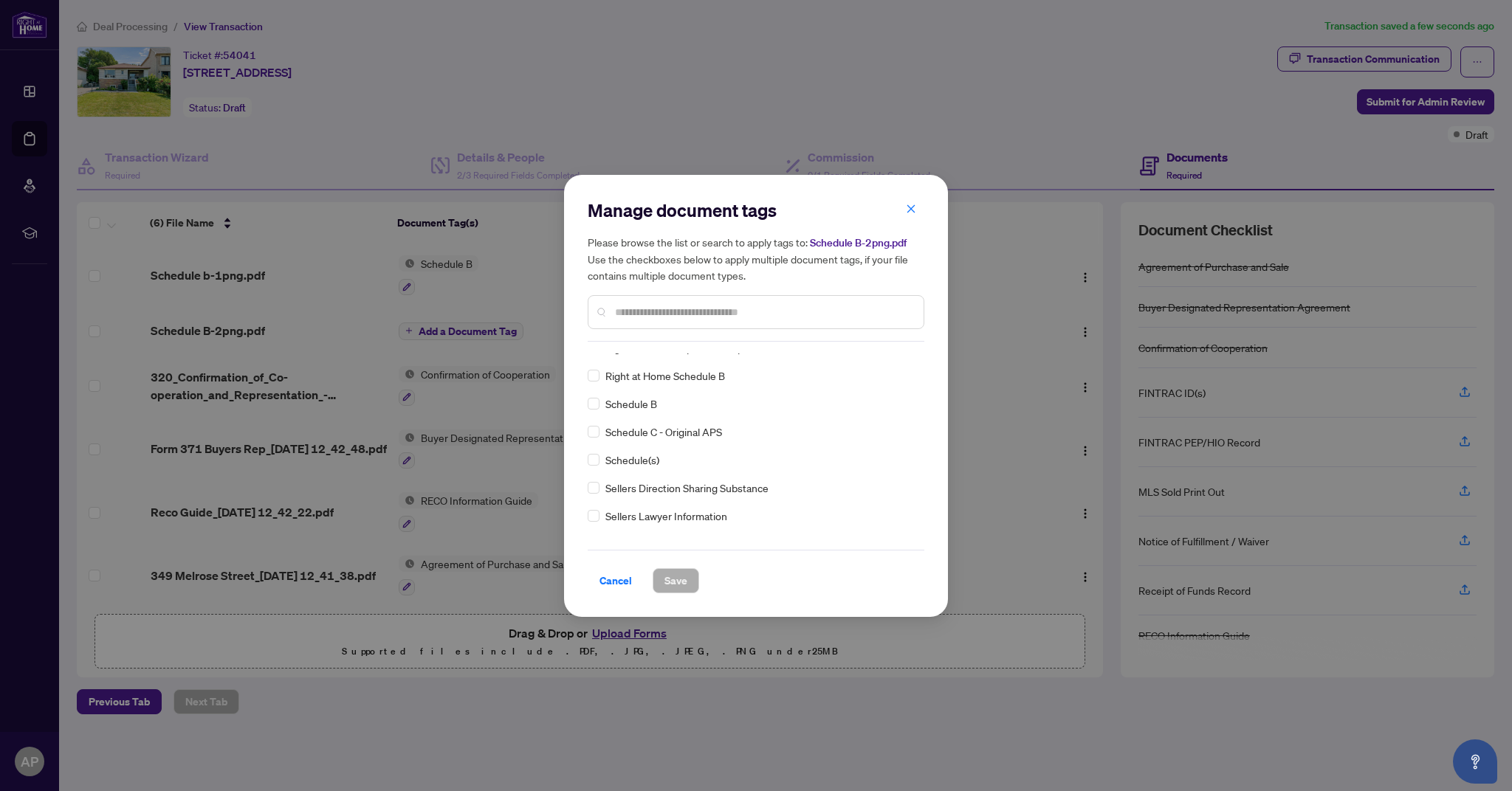
scroll to position [3004, 0]
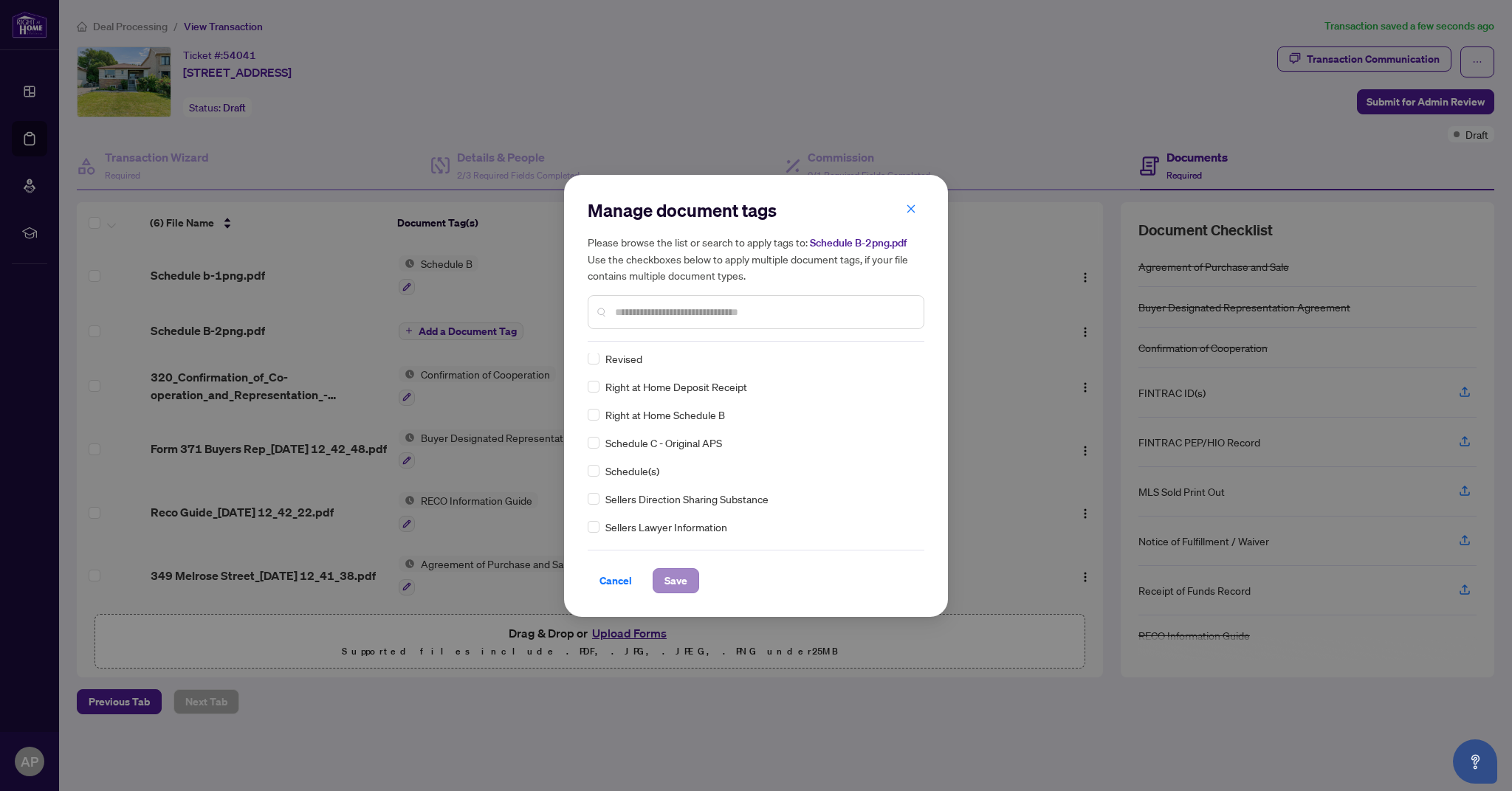
click at [685, 588] on span "Save" at bounding box center [676, 581] width 23 height 23
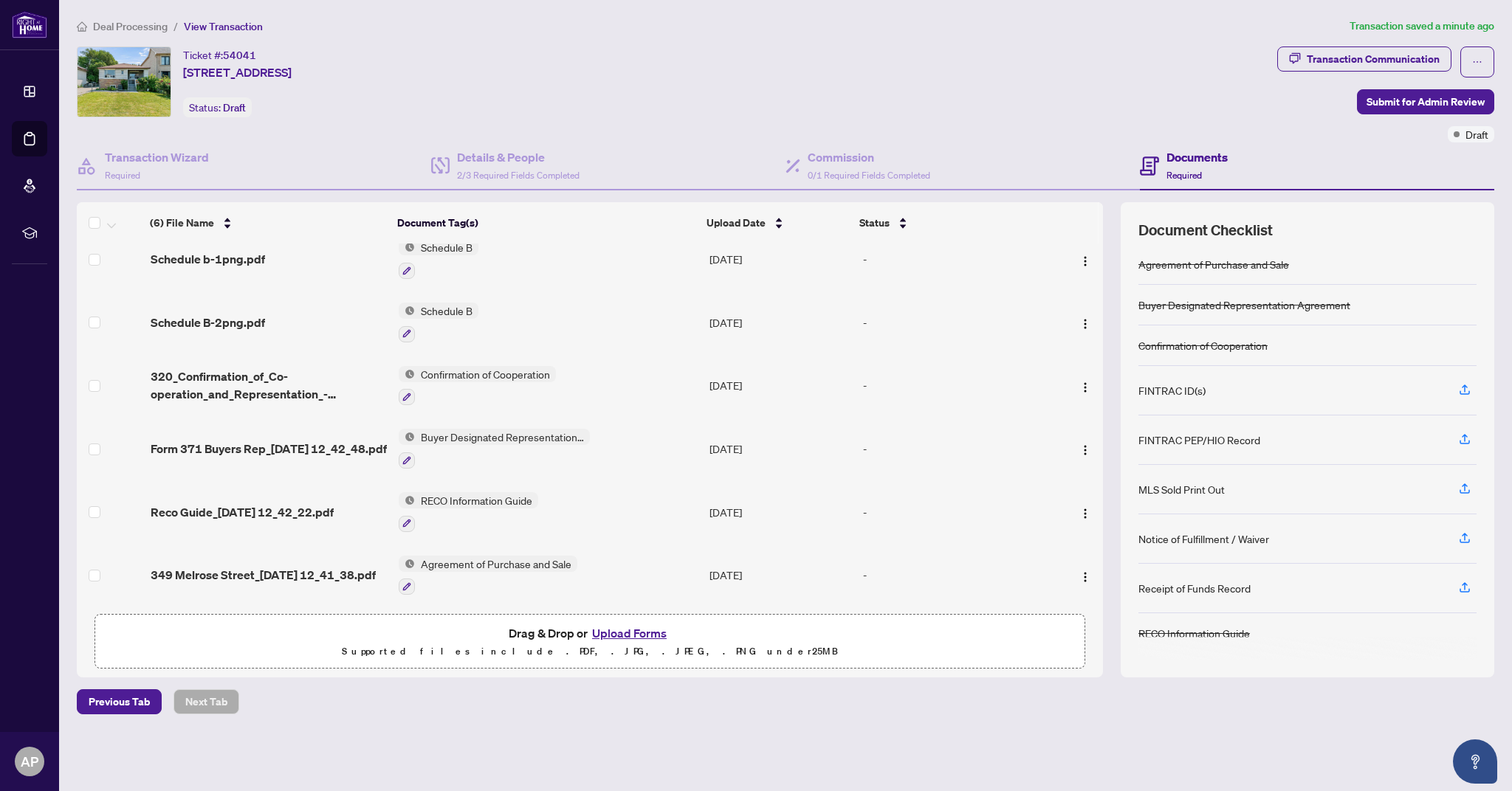
scroll to position [0, 0]
click at [629, 634] on button "Upload Forms" at bounding box center [629, 633] width 83 height 19
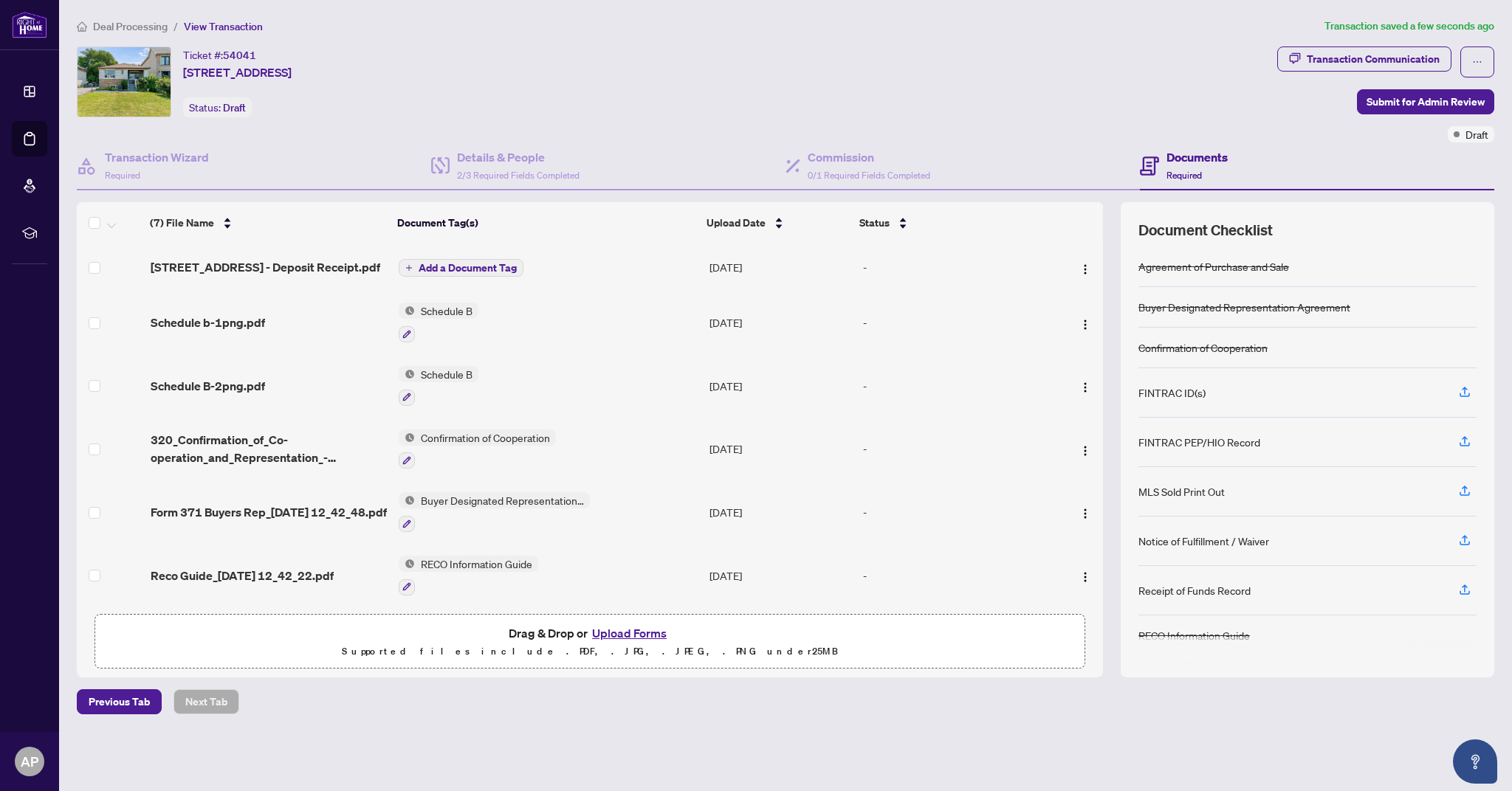
click at [487, 268] on span "Add a Document Tag" at bounding box center [467, 268] width 98 height 11
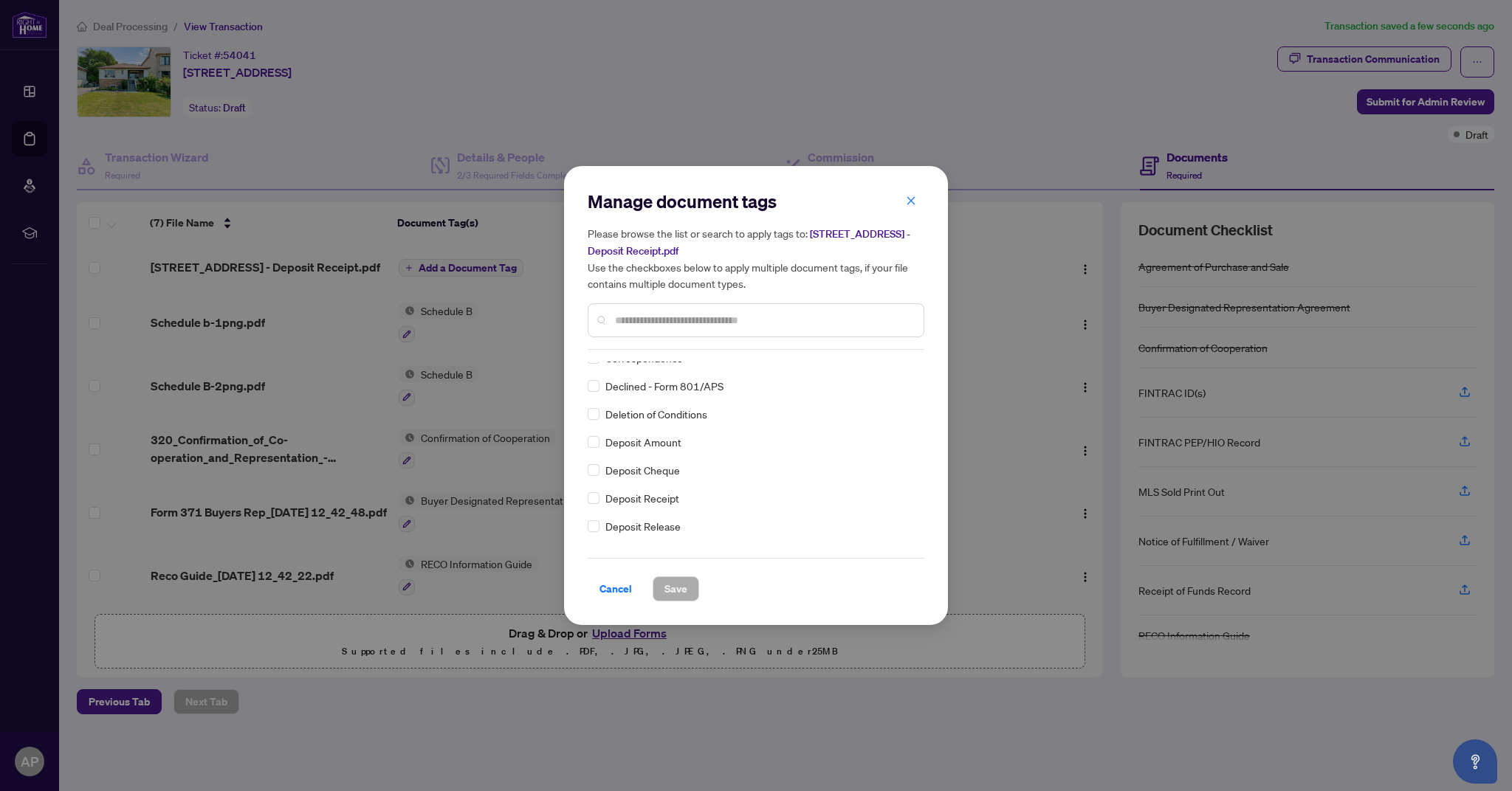
scroll to position [1174, 0]
click at [683, 594] on span "Save" at bounding box center [676, 588] width 23 height 23
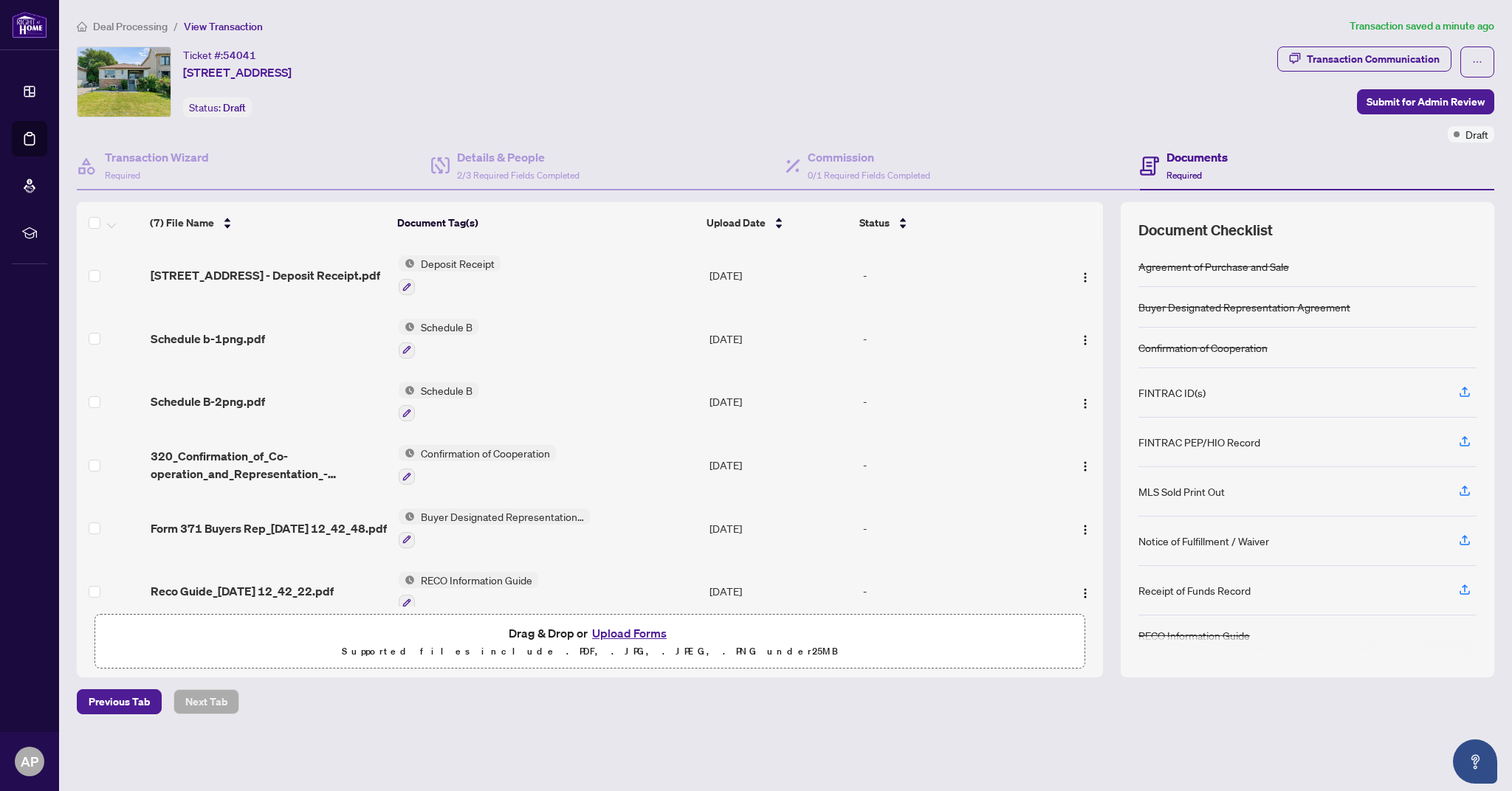
click at [620, 634] on button "Upload Forms" at bounding box center [629, 633] width 83 height 19
click at [638, 634] on button "Upload Forms" at bounding box center [629, 633] width 83 height 19
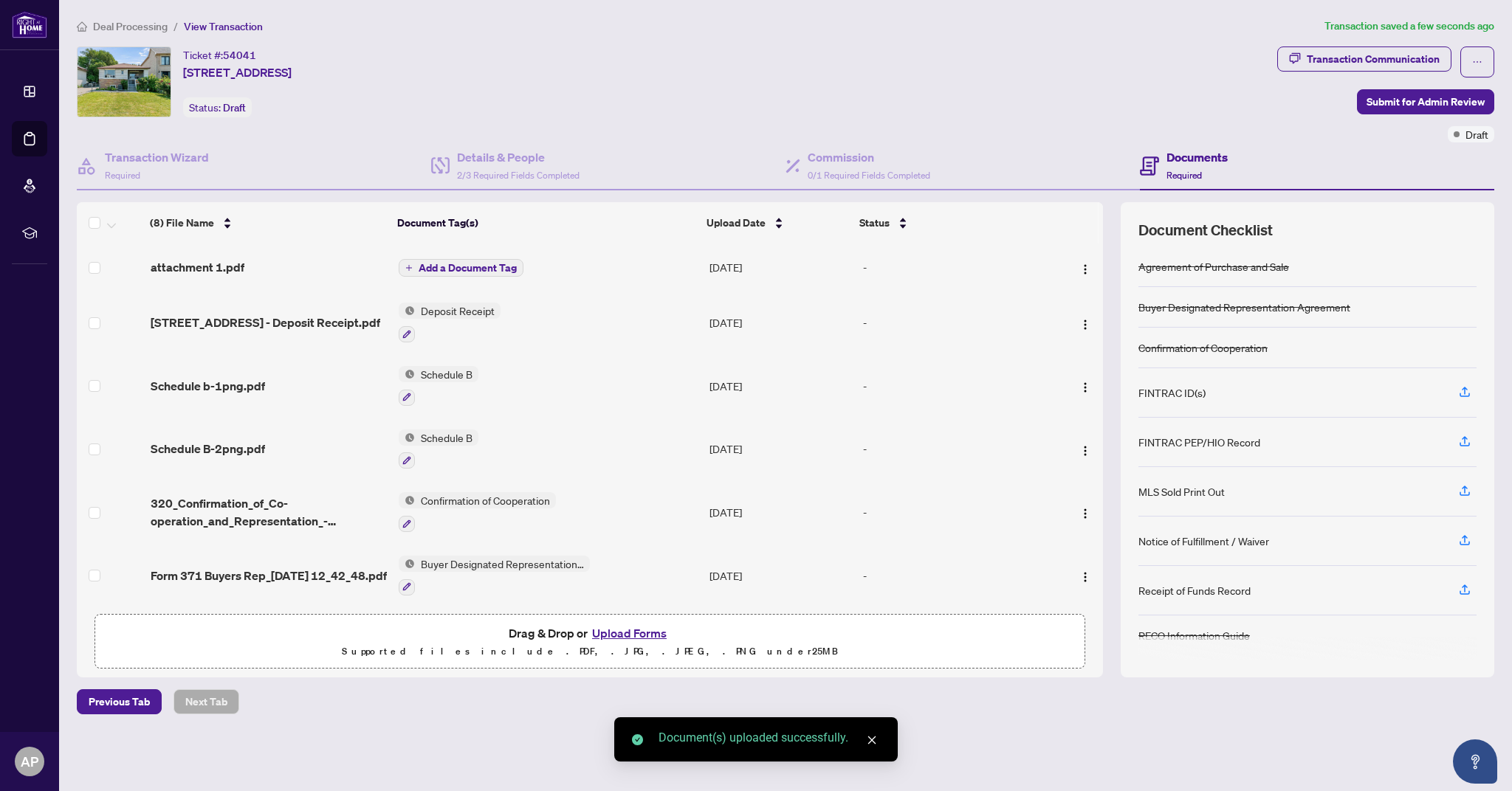
click at [473, 264] on span "Add a Document Tag" at bounding box center [467, 268] width 98 height 11
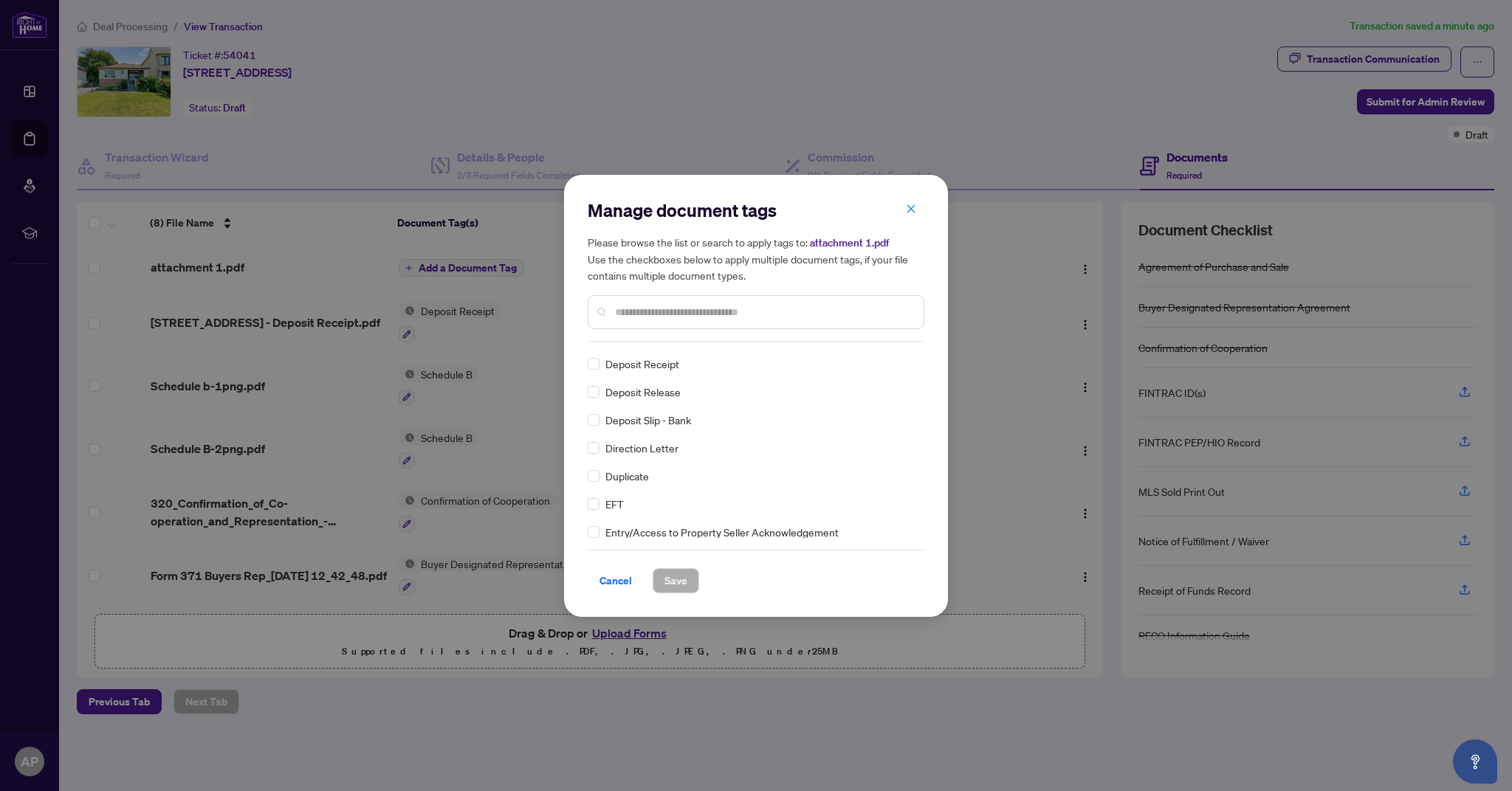
scroll to position [1289, 0]
click at [597, 417] on span at bounding box center [594, 420] width 12 height 12
click at [685, 581] on span "Save" at bounding box center [676, 581] width 23 height 23
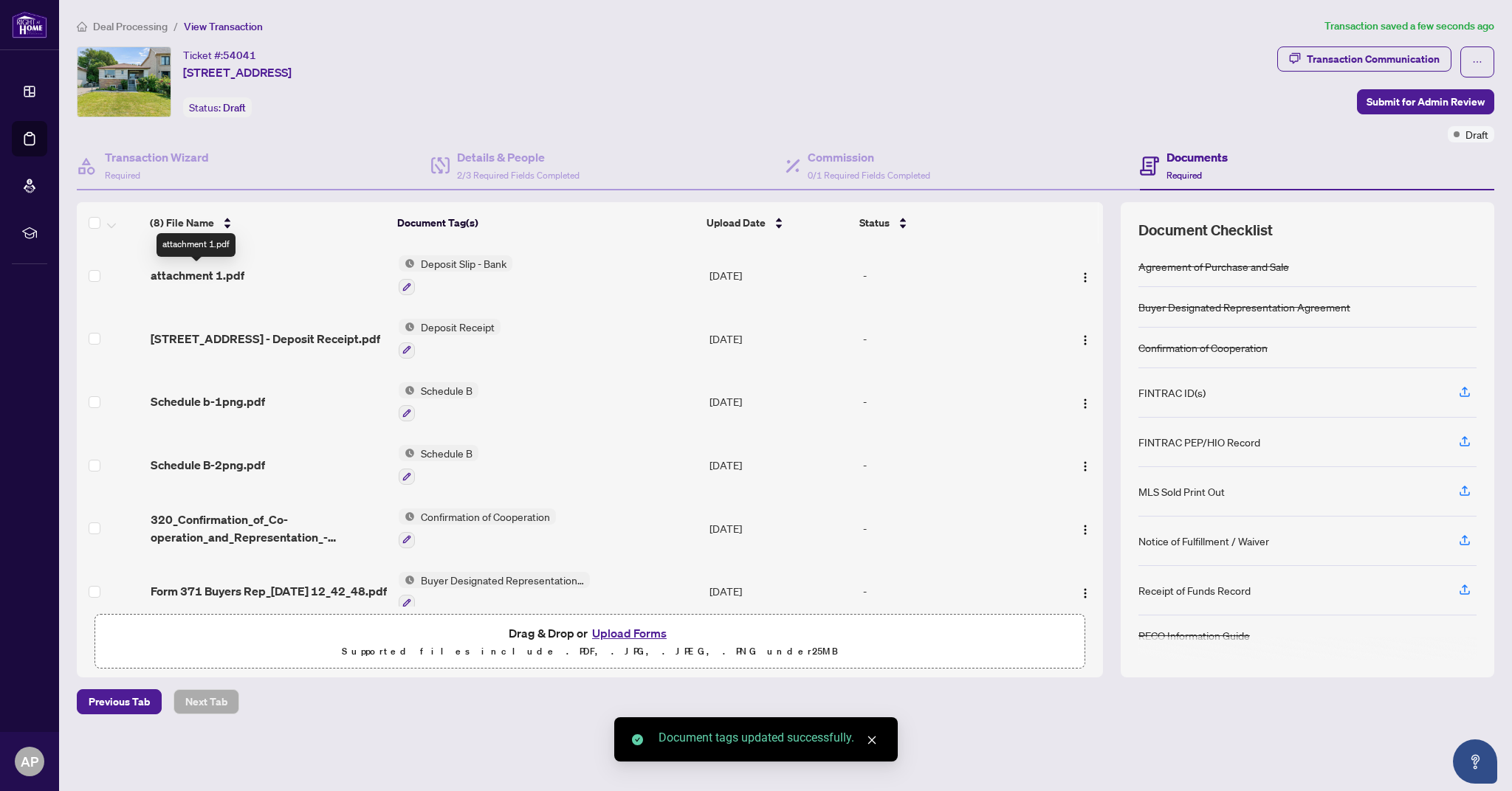
click at [222, 278] on span "attachment 1.pdf" at bounding box center [197, 275] width 94 height 17
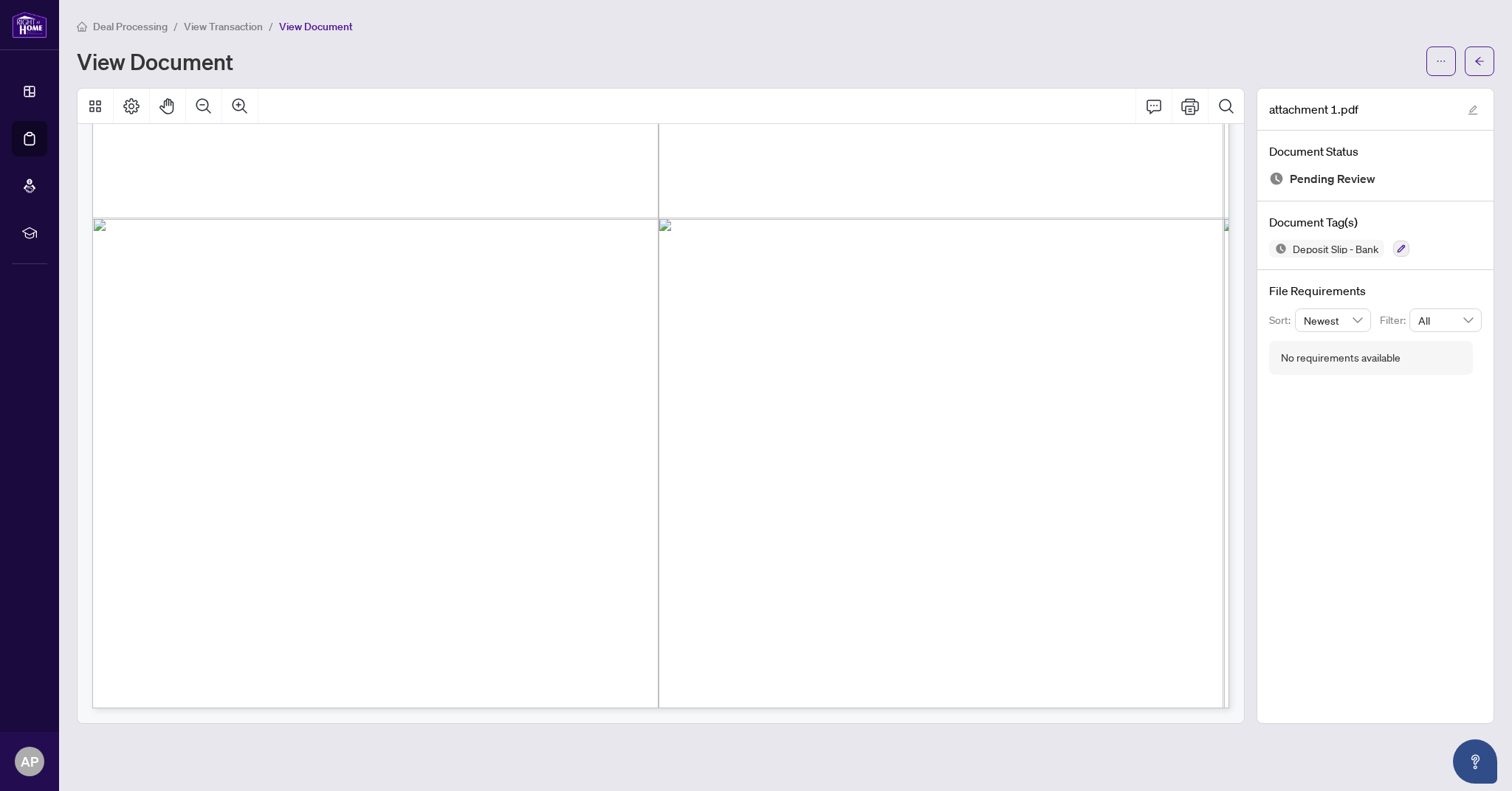
scroll to position [1051, 0]
click at [1054, 743] on main "Deal Processing / View Transaction / View Document View Document attachment 1.p…" at bounding box center [785, 395] width 1453 height 791
click at [1481, 60] on icon "arrow-left" at bounding box center [1479, 61] width 11 height 11
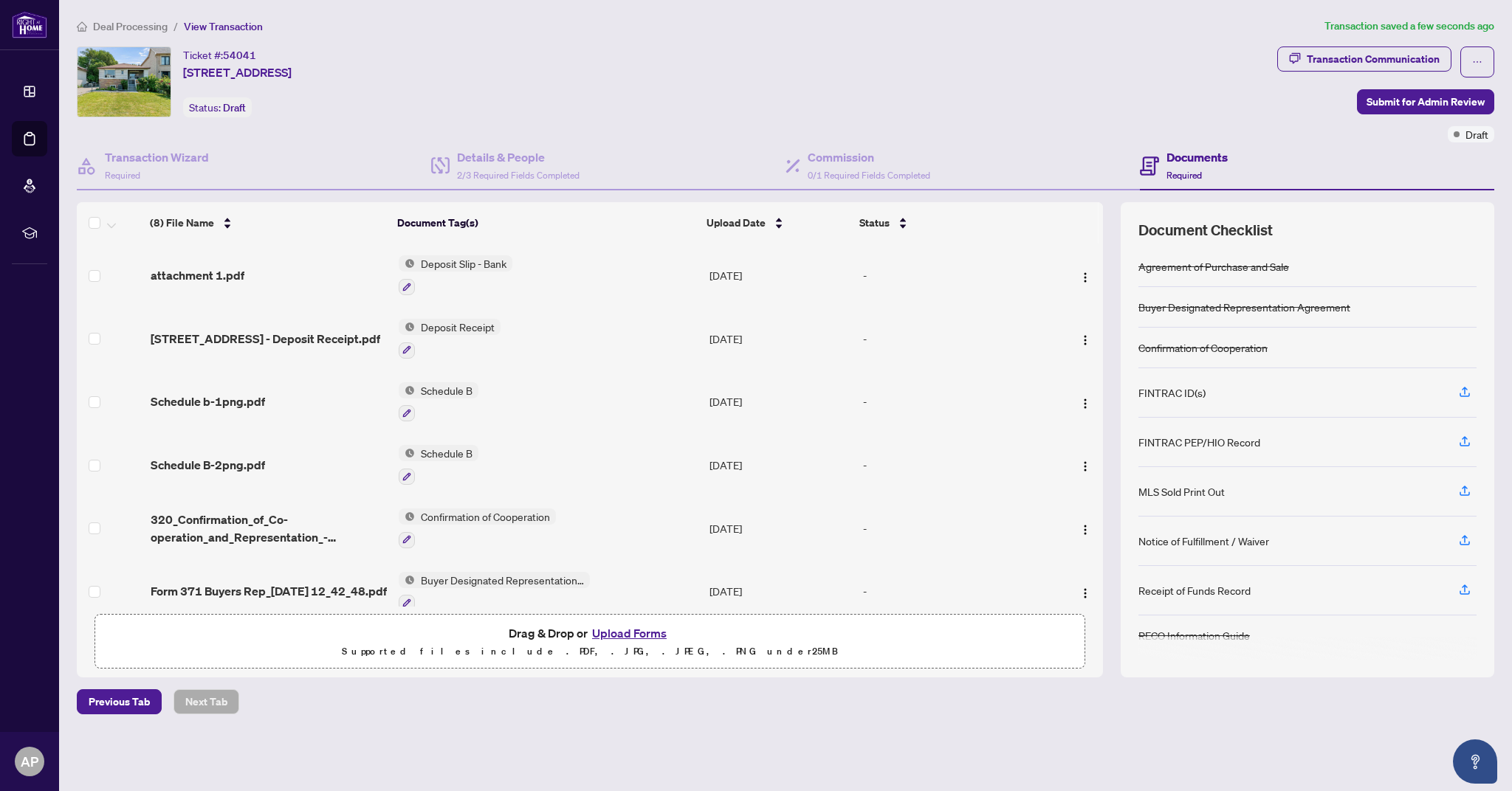
click at [463, 265] on span "Deposit Slip - Bank" at bounding box center [464, 263] width 98 height 16
click at [464, 338] on span "Deposit Slip - Bank" at bounding box center [438, 335] width 98 height 16
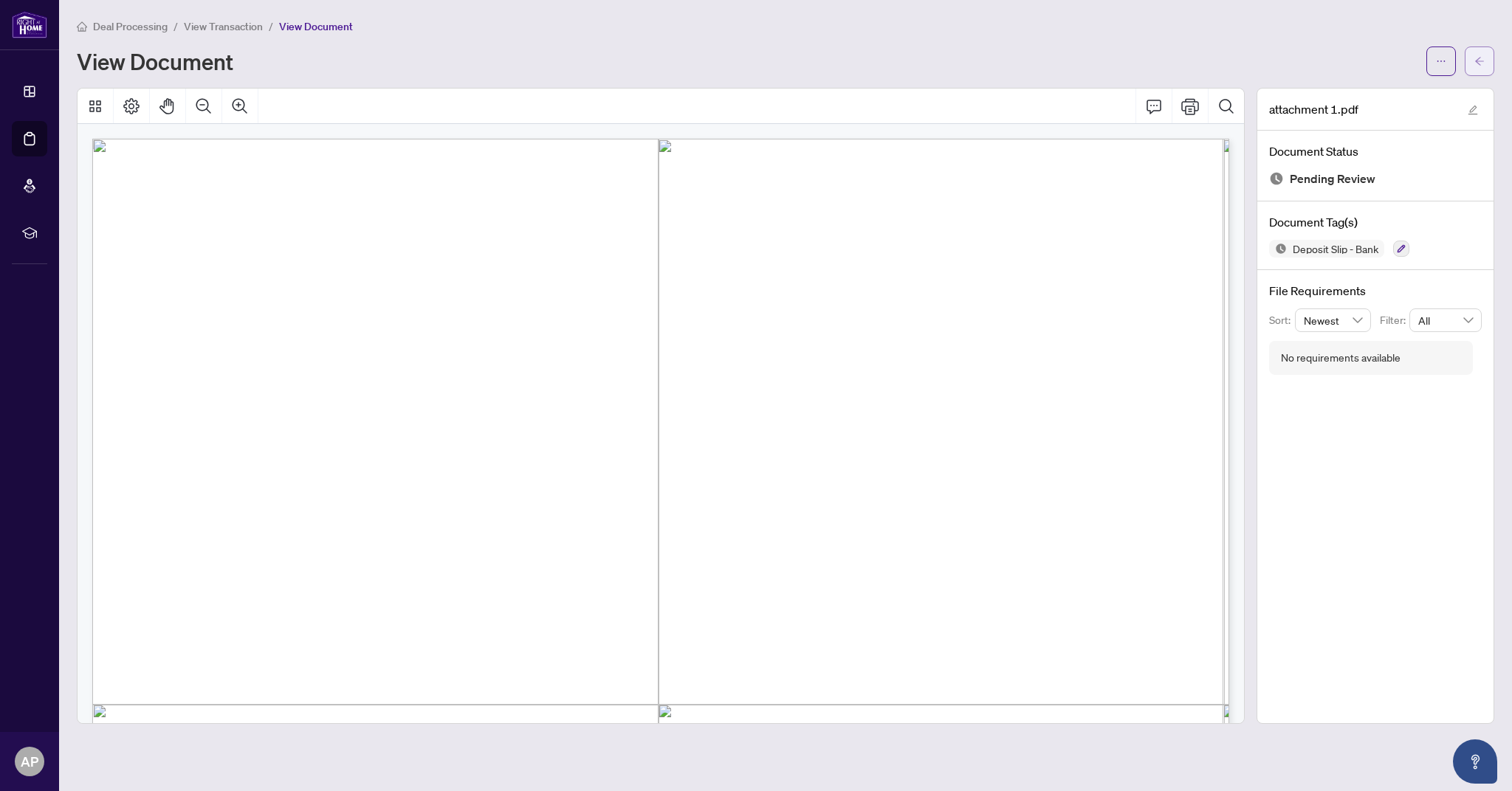
click at [1488, 64] on button "button" at bounding box center [1479, 60] width 29 height 29
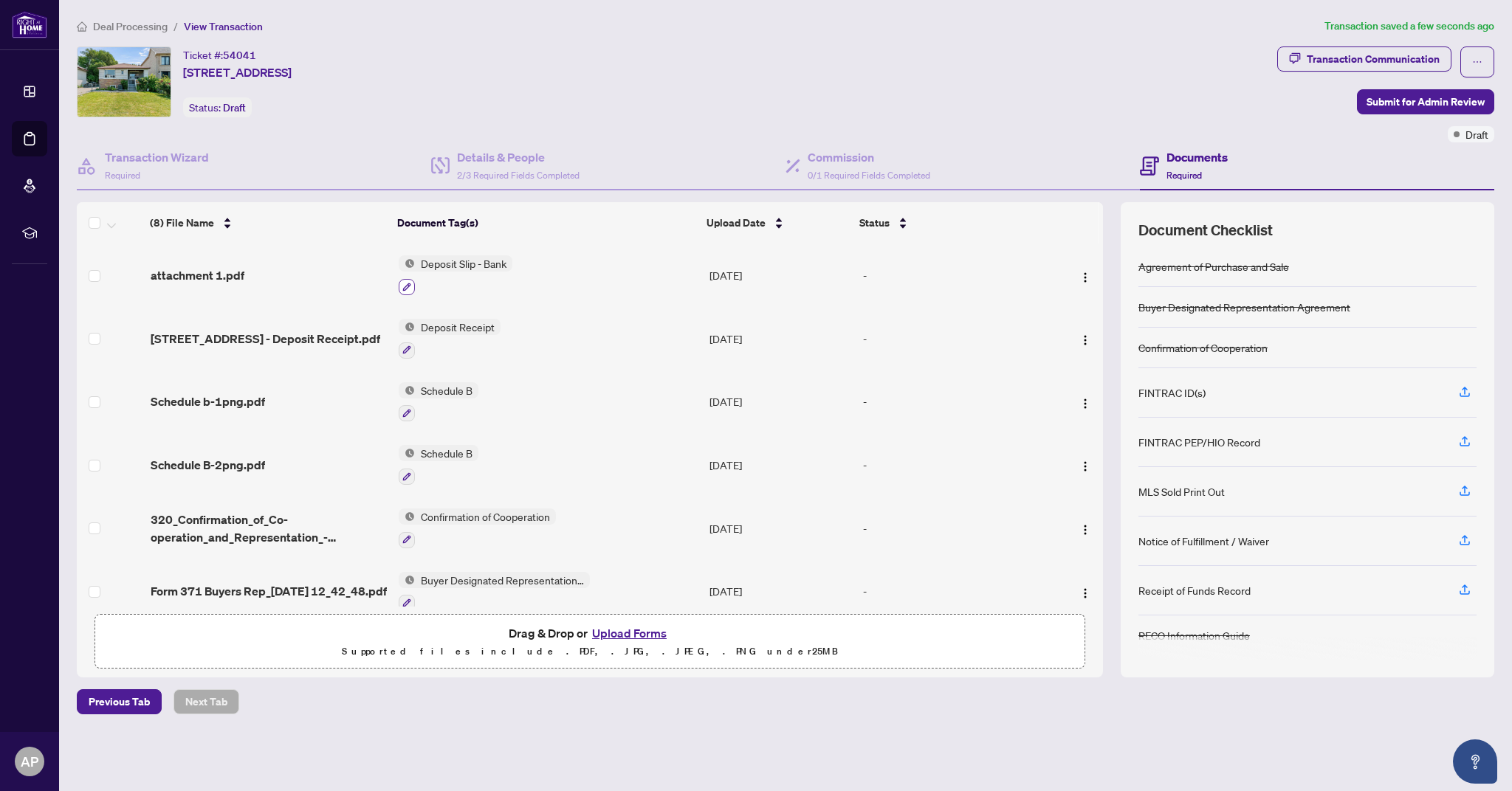
click at [402, 287] on icon "button" at bounding box center [407, 287] width 9 height 9
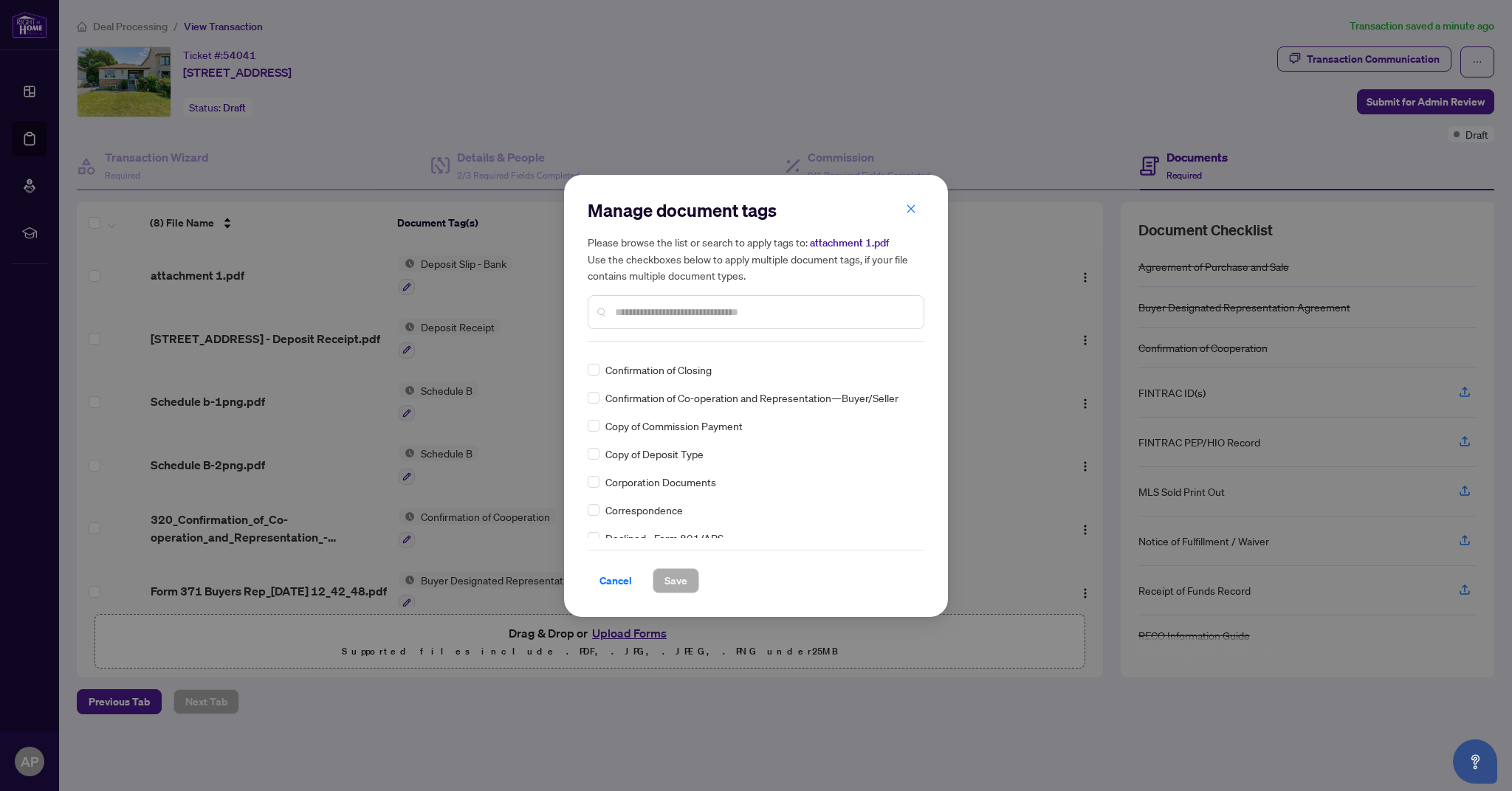
scroll to position [1031, 0]
click at [624, 588] on span "Cancel" at bounding box center [616, 581] width 33 height 23
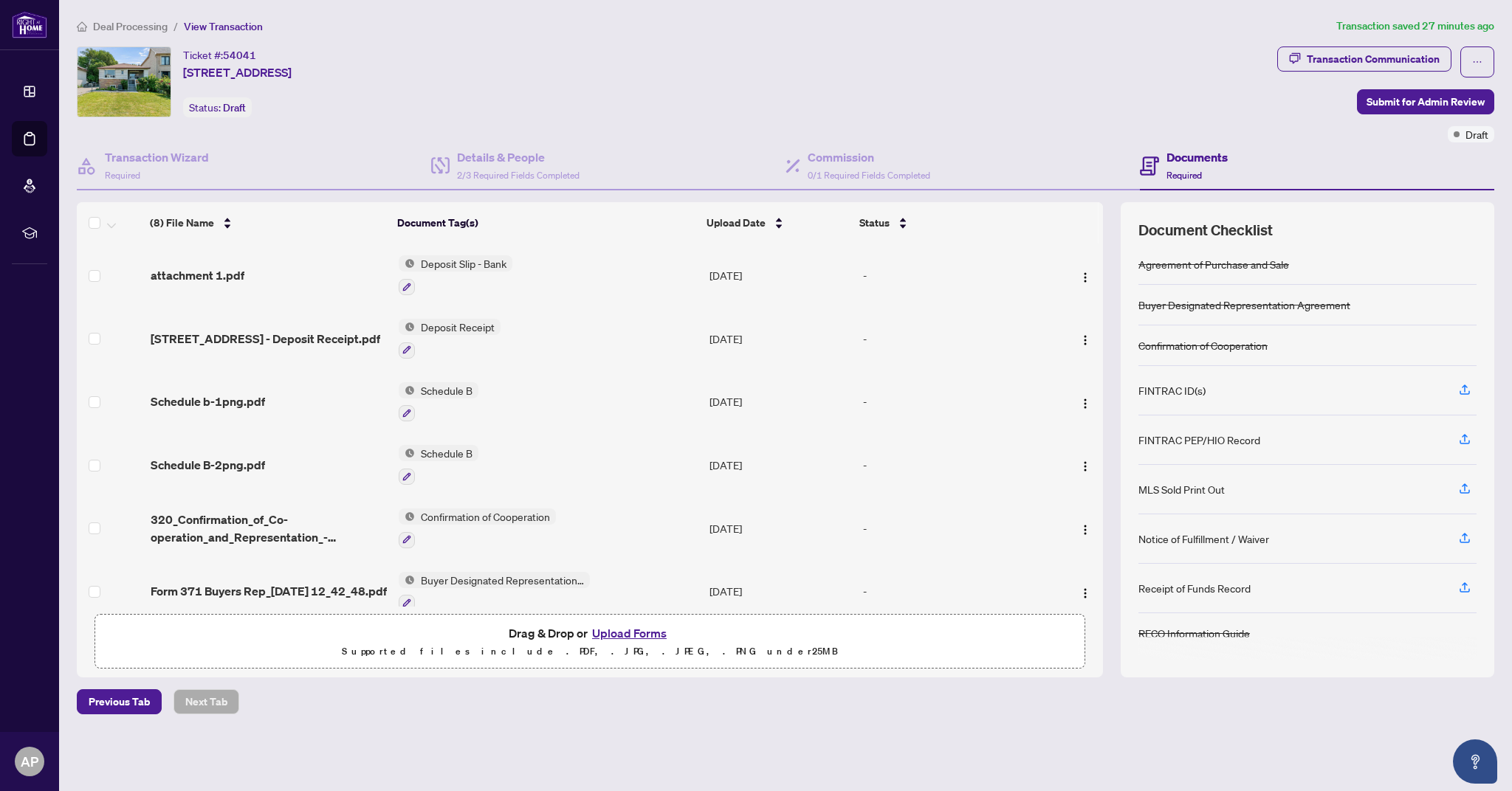
scroll to position [2, 0]
click at [1464, 590] on icon "button" at bounding box center [1465, 588] width 14 height 14
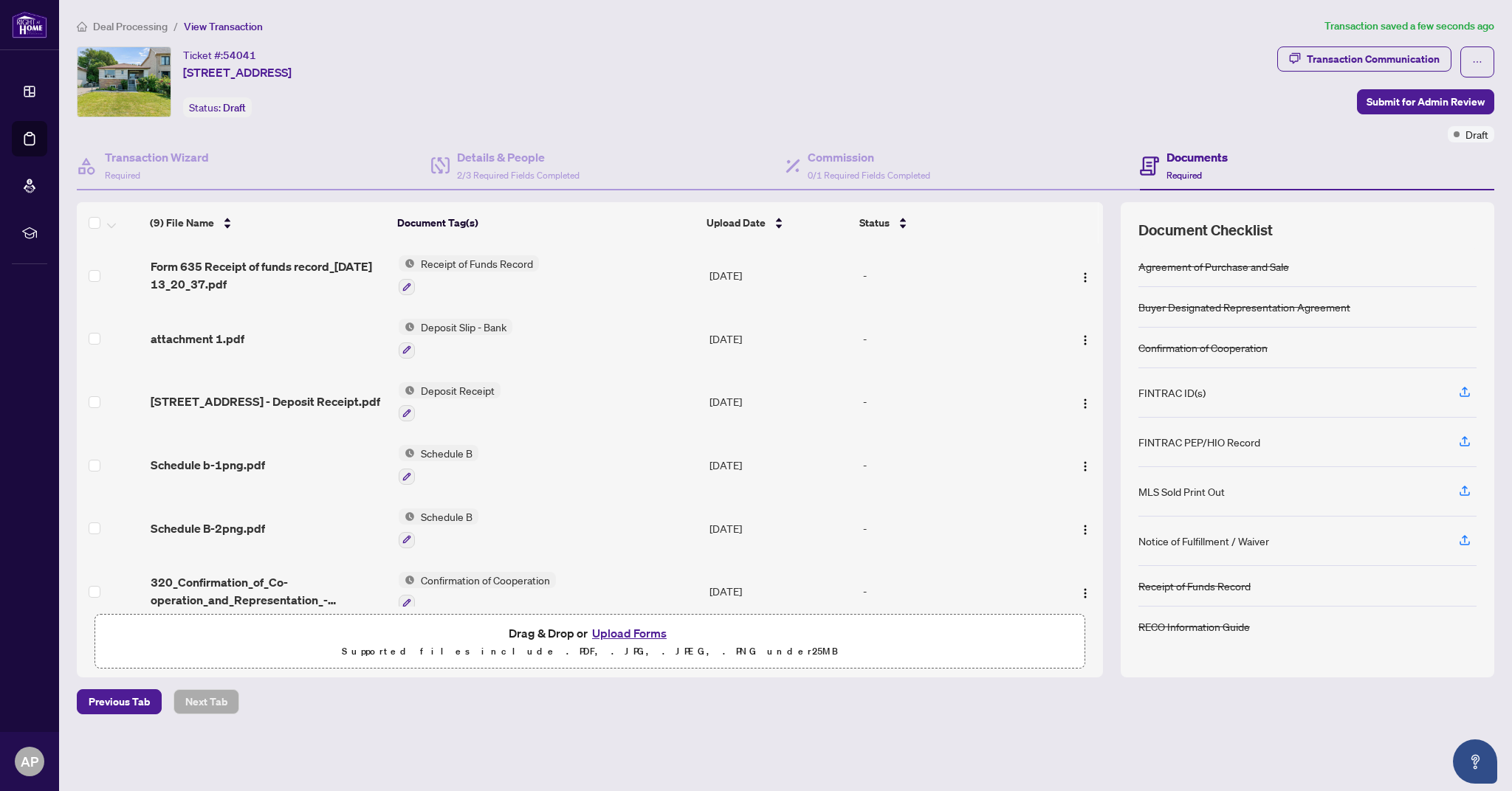
scroll to position [0, 0]
click at [1467, 392] on icon "button" at bounding box center [1465, 392] width 14 height 14
